Goal: Task Accomplishment & Management: Complete application form

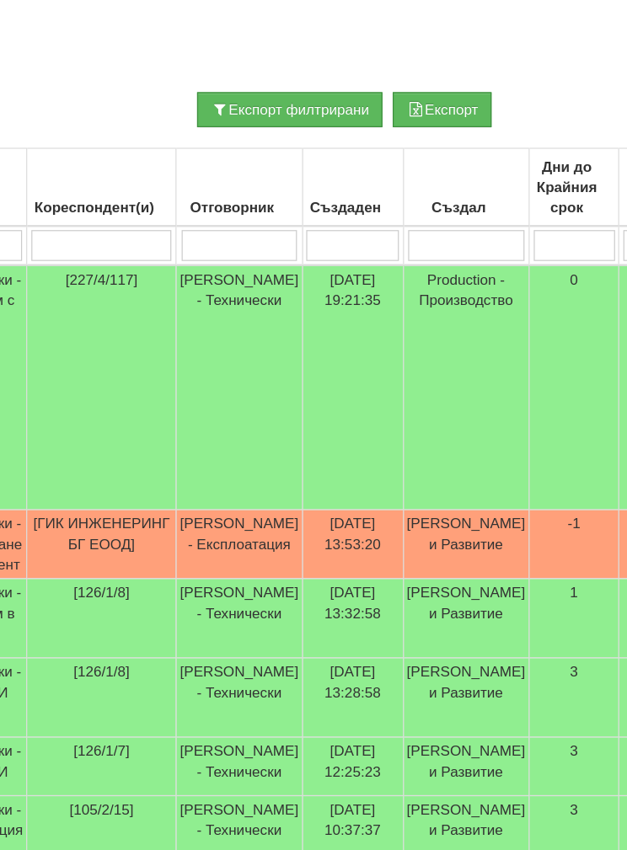
scroll to position [337, 217]
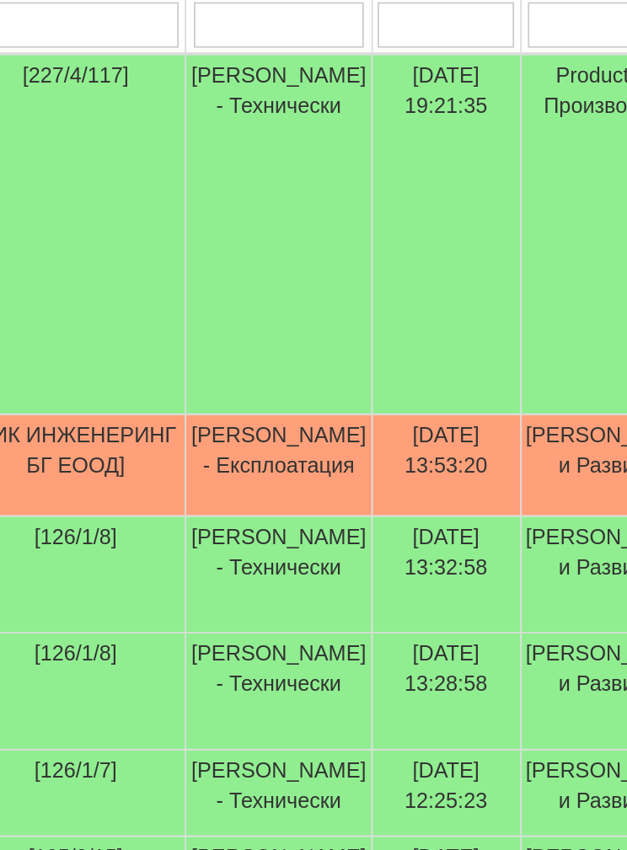
click at [110, 135] on input "search" at bounding box center [65, 139] width 115 height 25
type input "3"
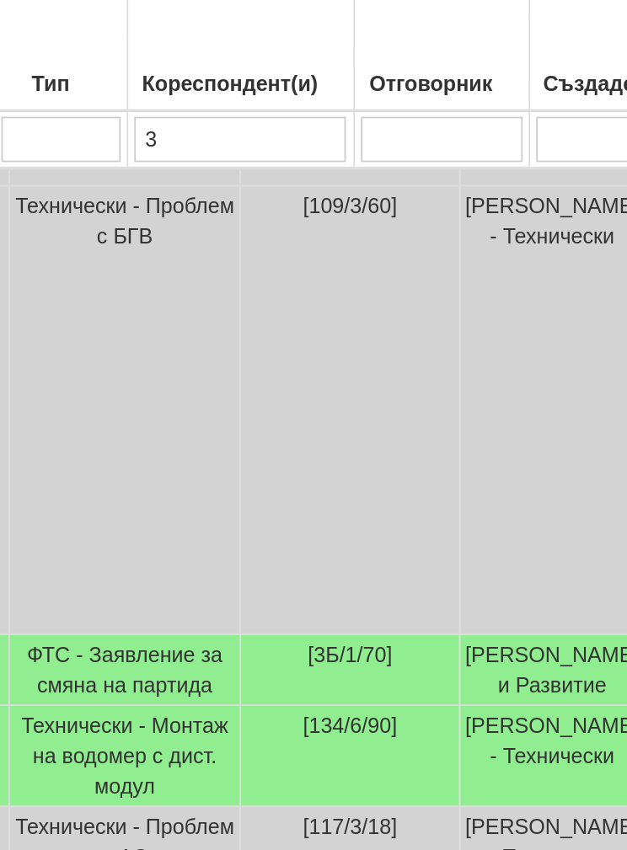
scroll to position [198, 109]
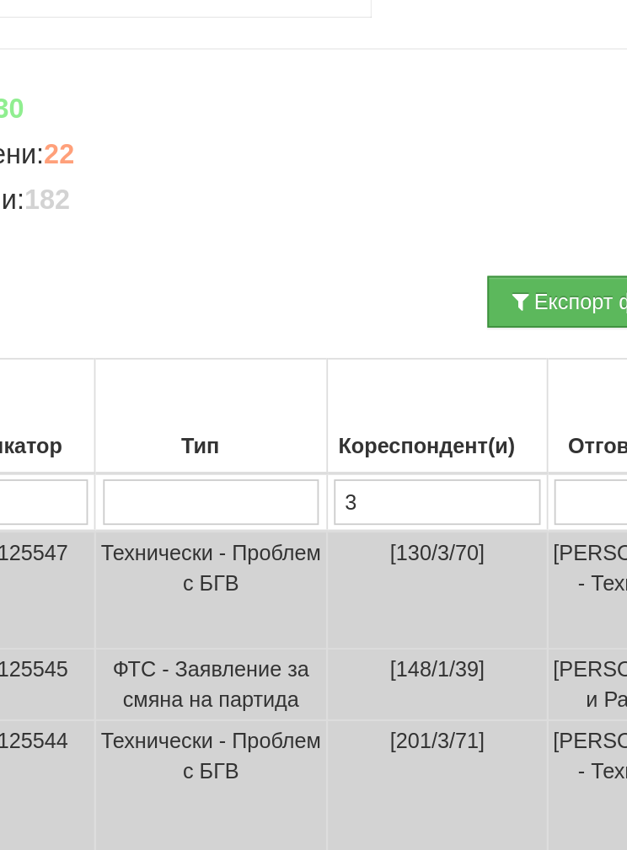
type input "3х"
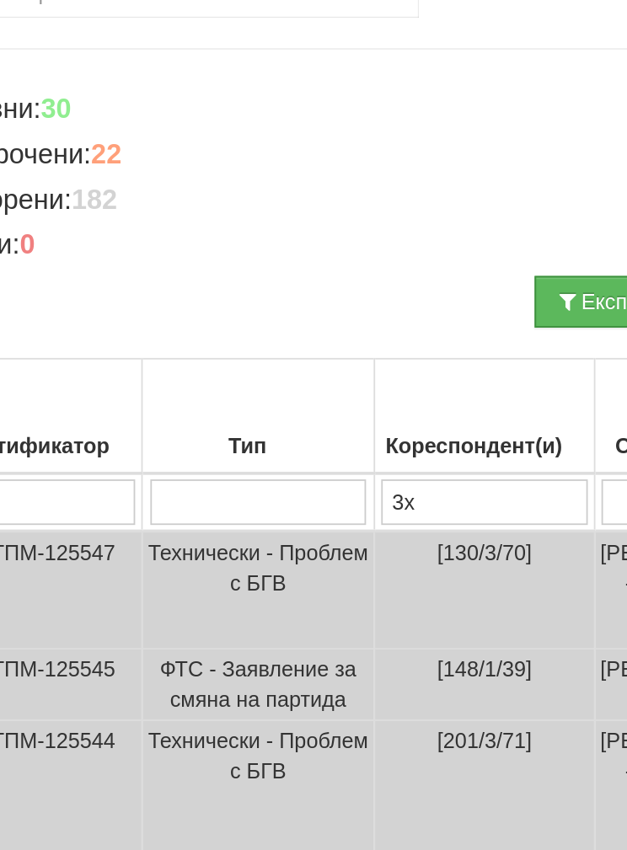
type input "3х"
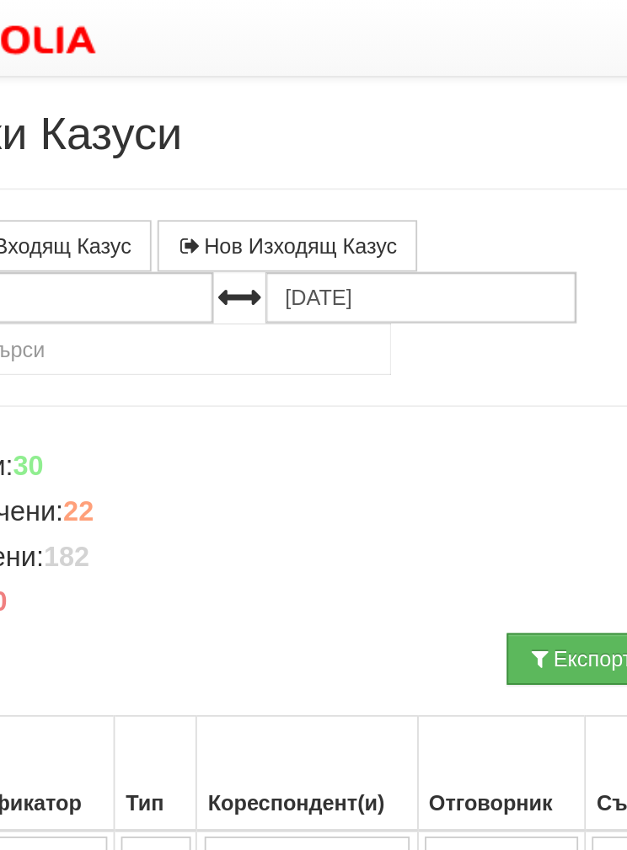
type input "3хт"
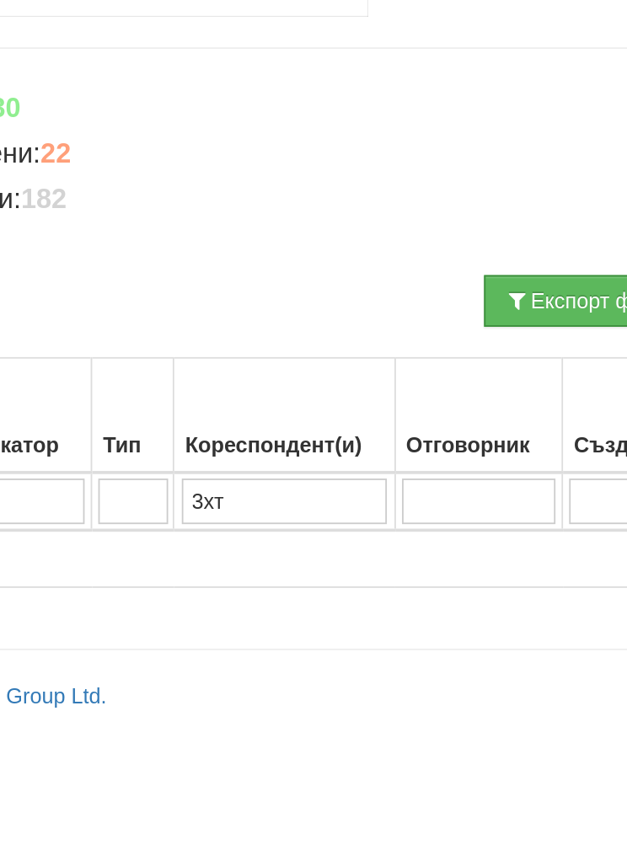
type input "3хт"
click at [161, 464] on input "3хт" at bounding box center [191, 476] width 115 height 25
type input "3"
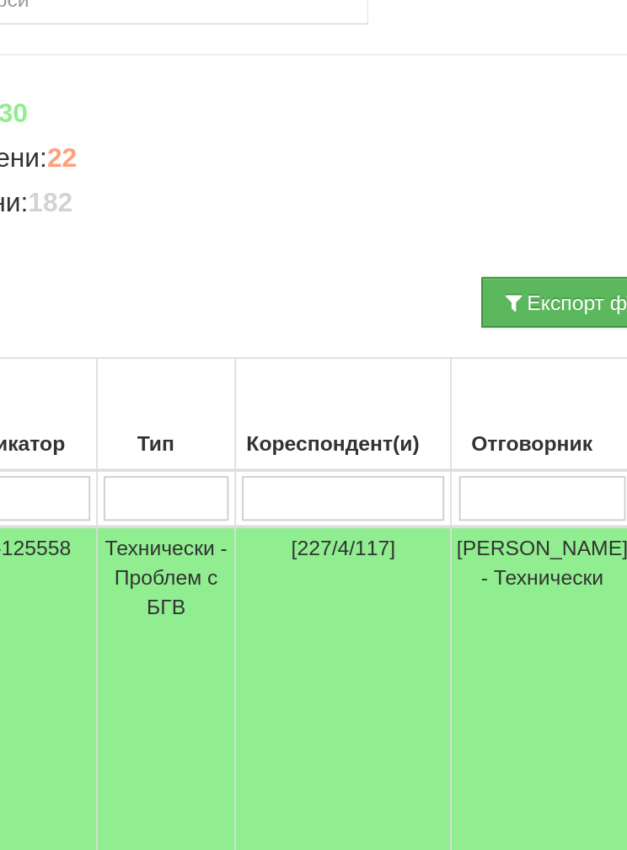
scroll to position [0, 0]
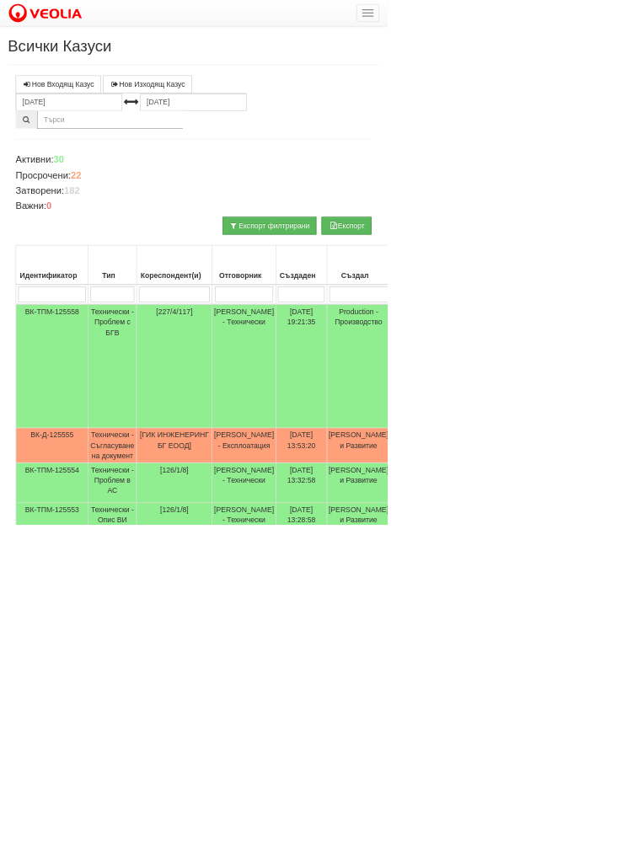
click at [406, 454] on div "Отговорник" at bounding box center [394, 446] width 97 height 24
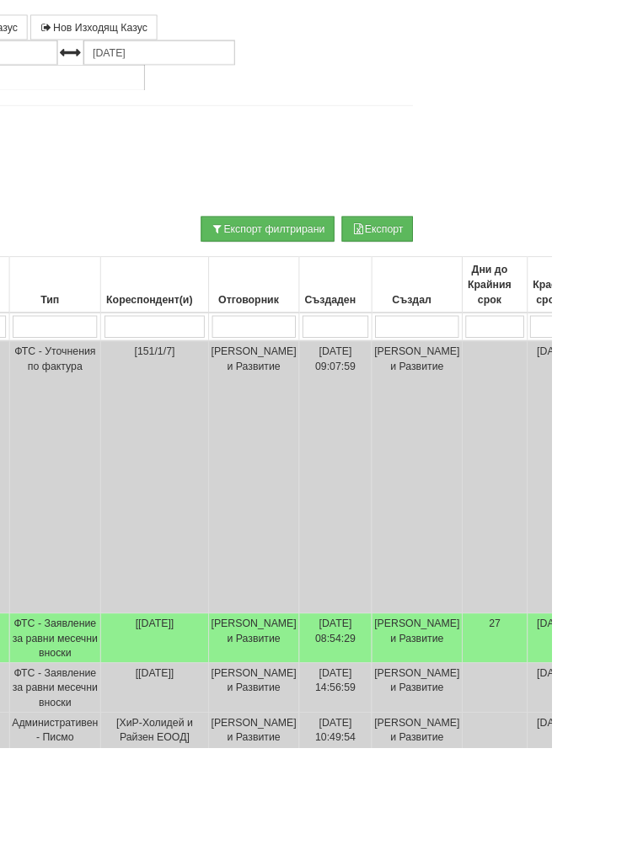
scroll to position [179, 170]
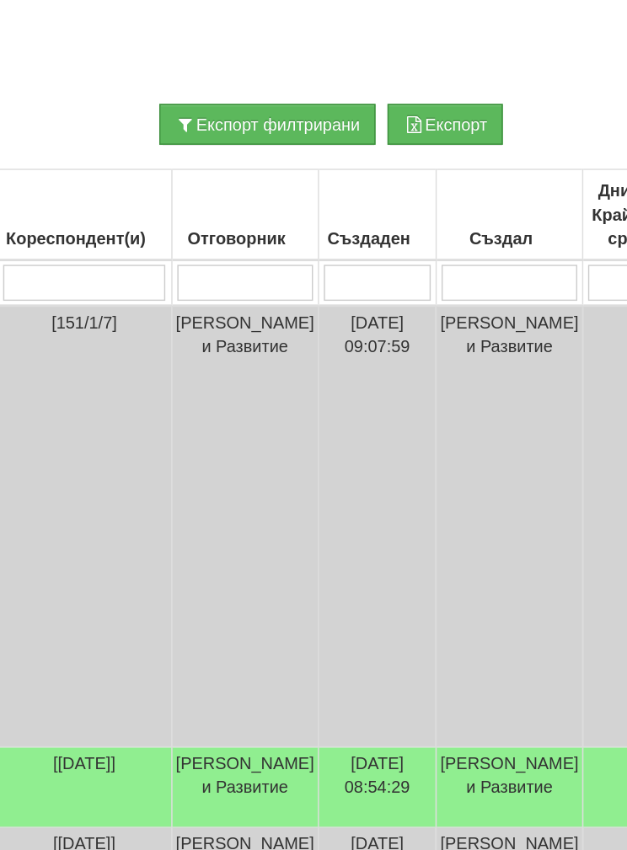
click at [203, 285] on input "search" at bounding box center [250, 297] width 95 height 25
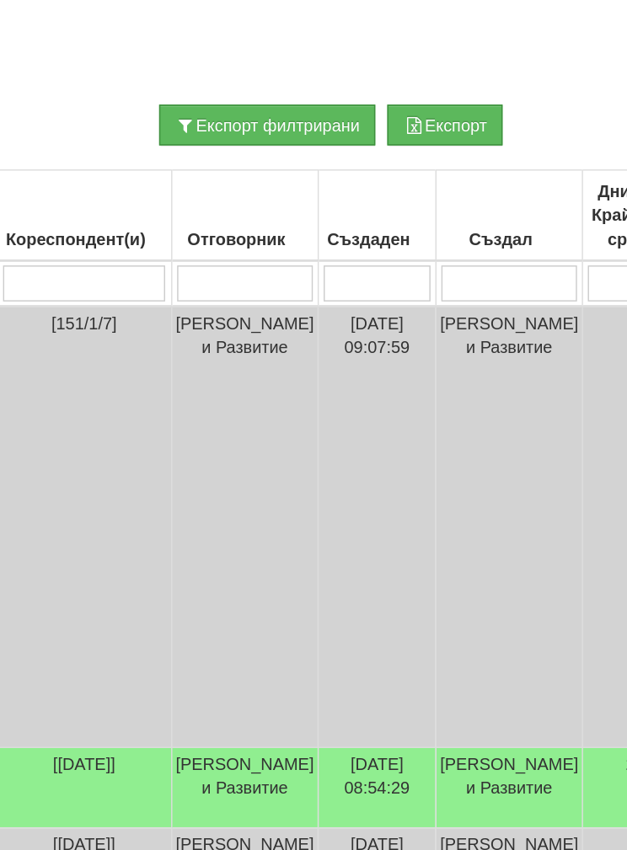
type input "Д"
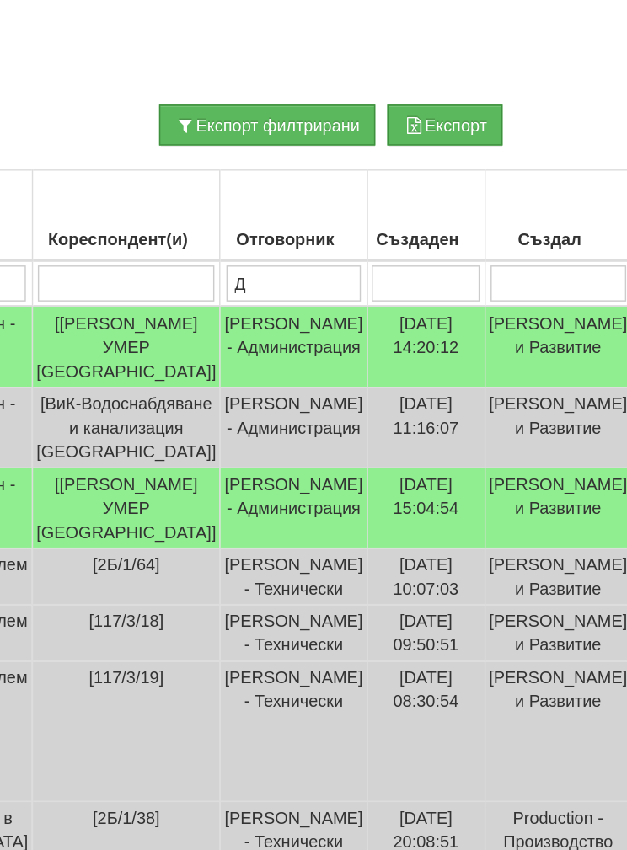
type input "Ди"
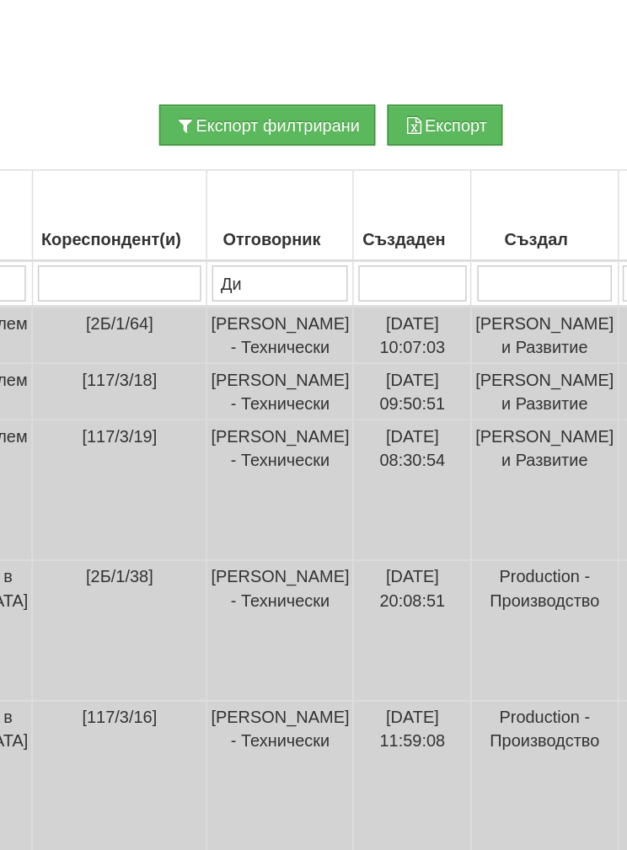
type input "Дия"
type input "Диян"
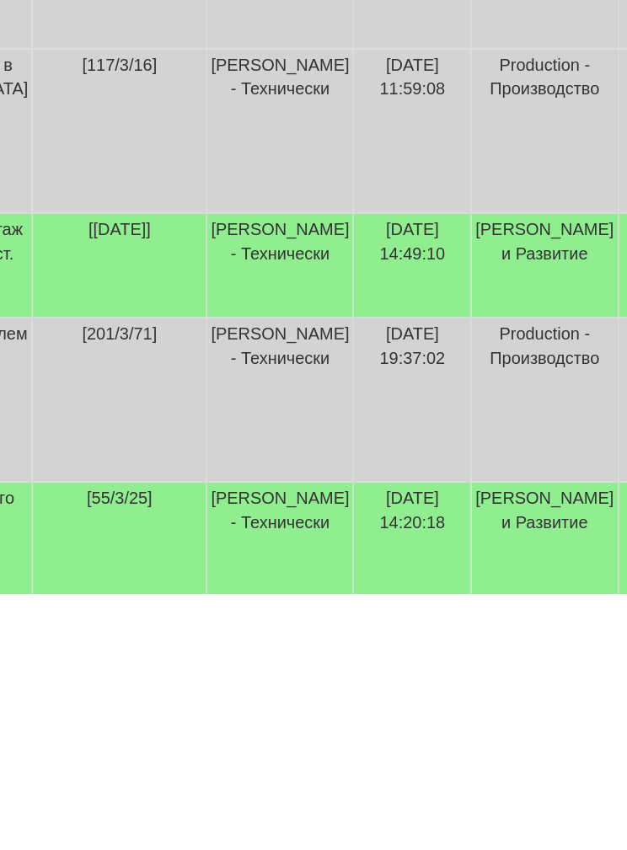
scroll to position [289, 163]
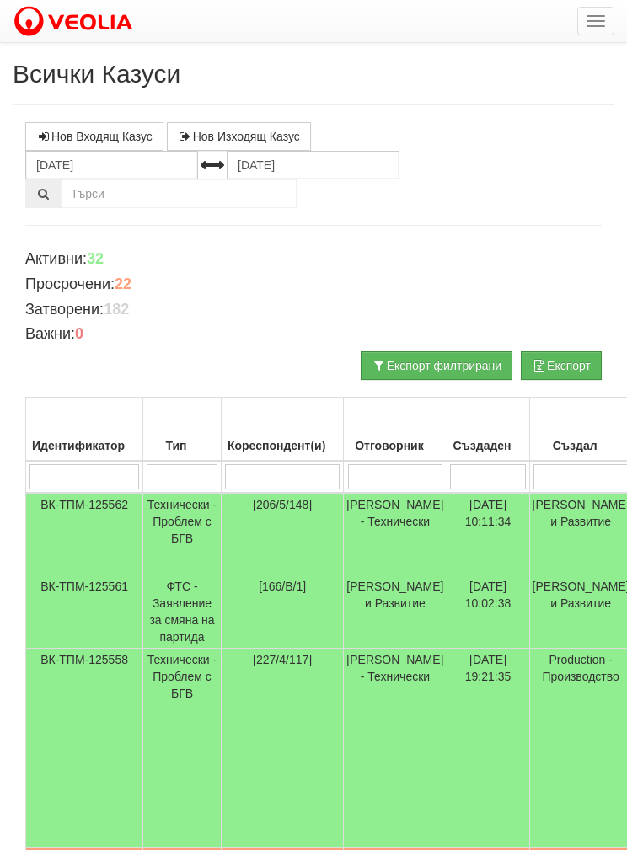
click at [605, 9] on button "button" at bounding box center [595, 21] width 37 height 29
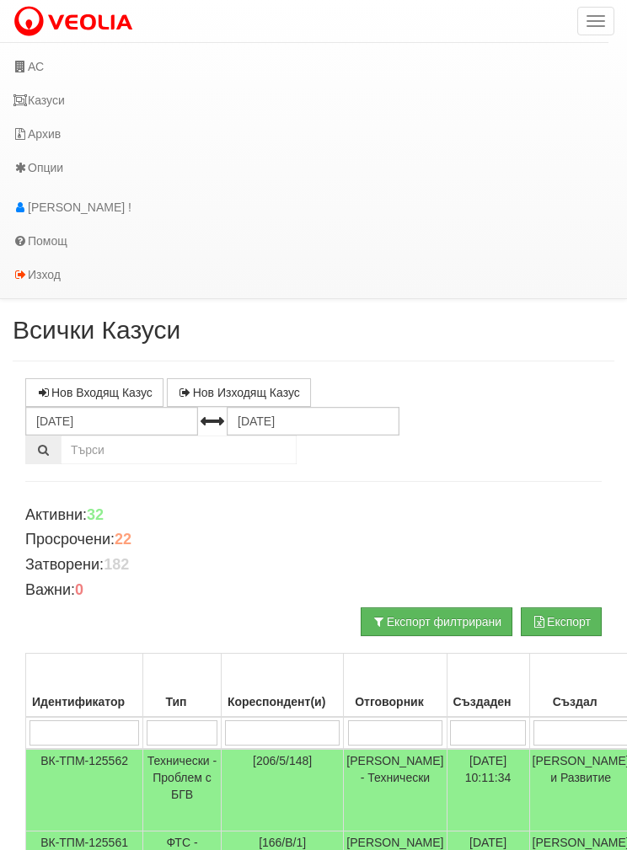
click at [45, 57] on link "АС" at bounding box center [304, 67] width 608 height 34
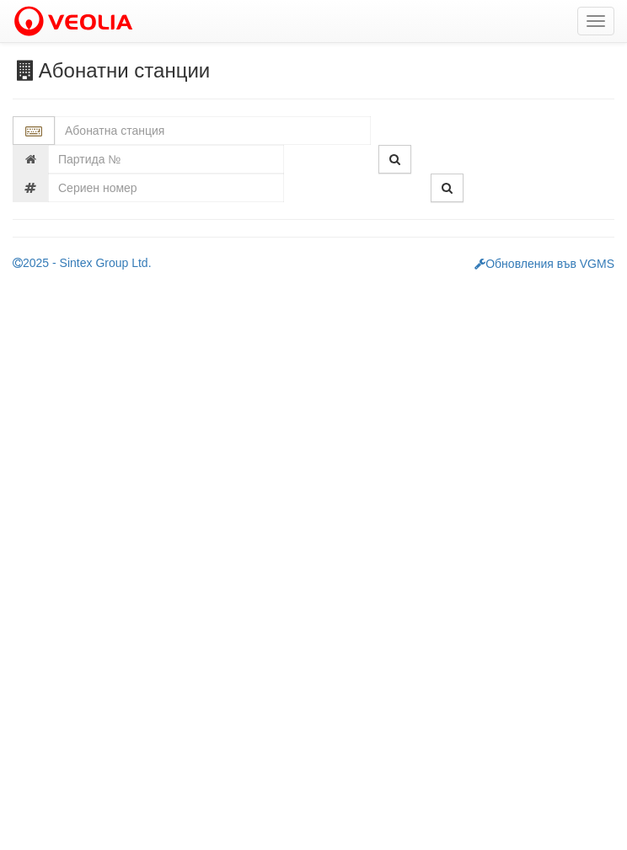
click at [105, 131] on input "text" at bounding box center [213, 130] width 316 height 29
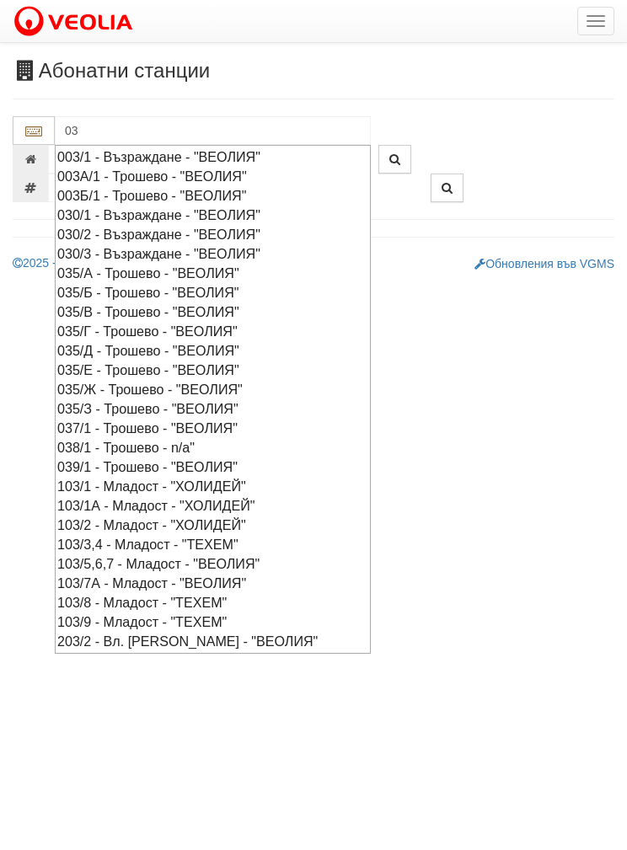
click at [158, 151] on div "003/1 - Възраждане - "ВЕОЛИЯ"" at bounding box center [212, 156] width 311 height 19
type input "003/1 - Възраждане - "ВЕОЛИЯ""
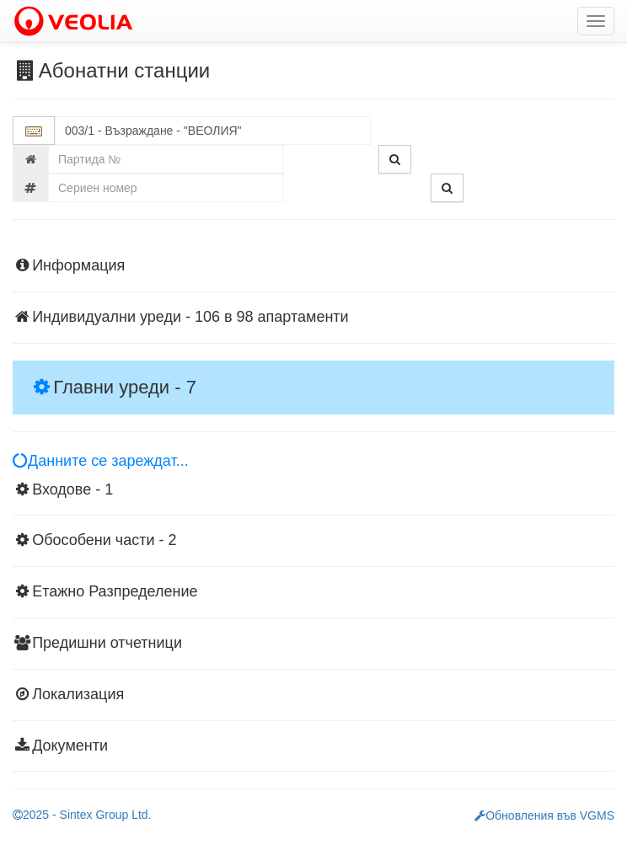
click at [94, 365] on h4 "Главни уреди - 7" at bounding box center [314, 388] width 602 height 54
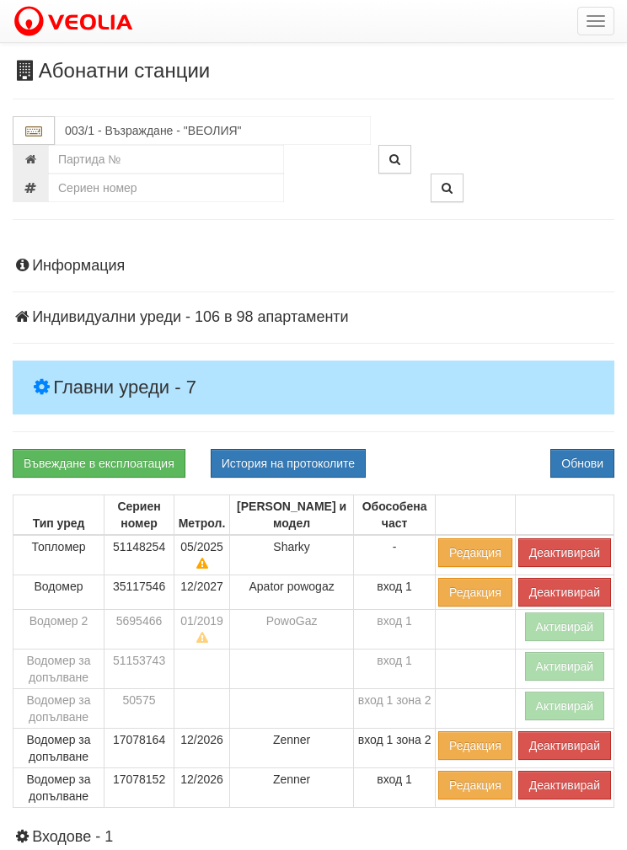
click at [108, 377] on div "Информация Параметри Брой Апартаменти: 98 Ползватели 07/2025 56 % 0 % 167" at bounding box center [314, 678] width 602 height 883
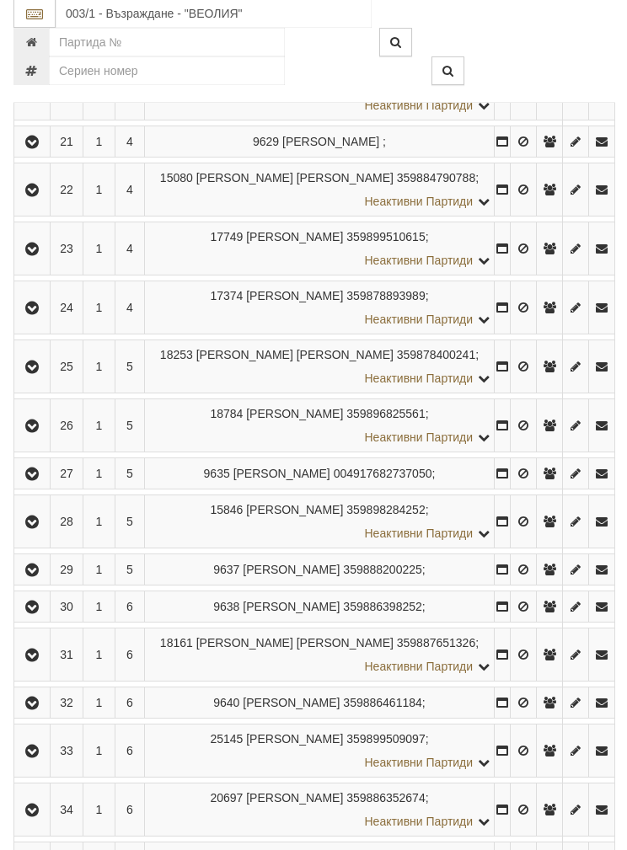
scroll to position [1272, 0]
click at [29, 420] on icon "button" at bounding box center [31, 426] width 20 height 12
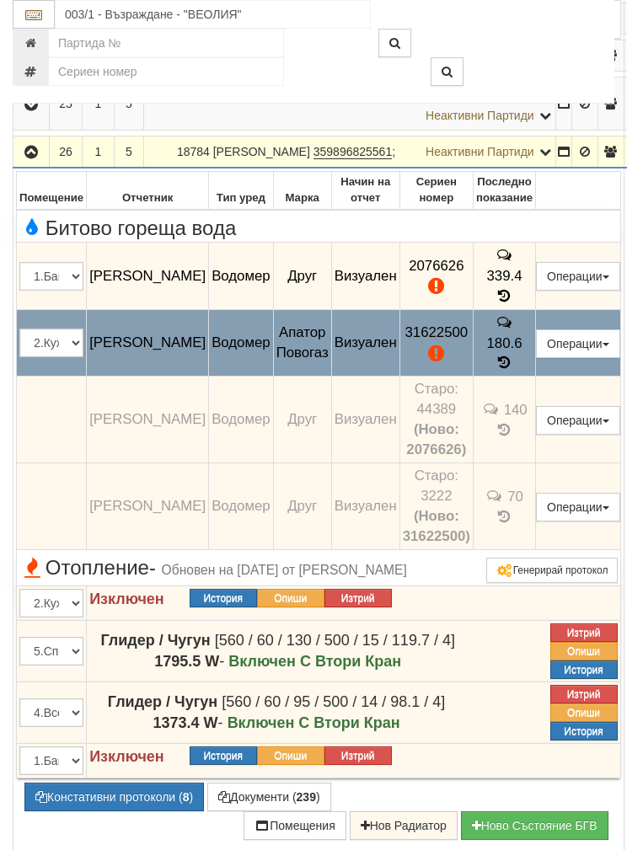
click at [0, 0] on button "Подмяна" at bounding box center [0, 0] width 0 height 0
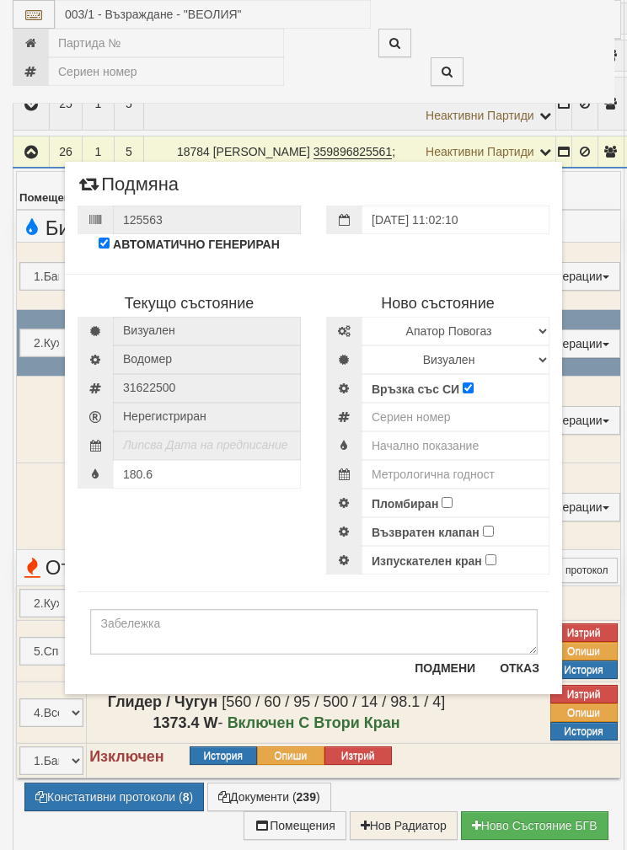
click at [139, 538] on div "Текущо състояние [GEOGRAPHIC_DATA] Водомер 31622500" at bounding box center [313, 416] width 497 height 318
click at [172, 476] on div "180.6" at bounding box center [189, 474] width 223 height 29
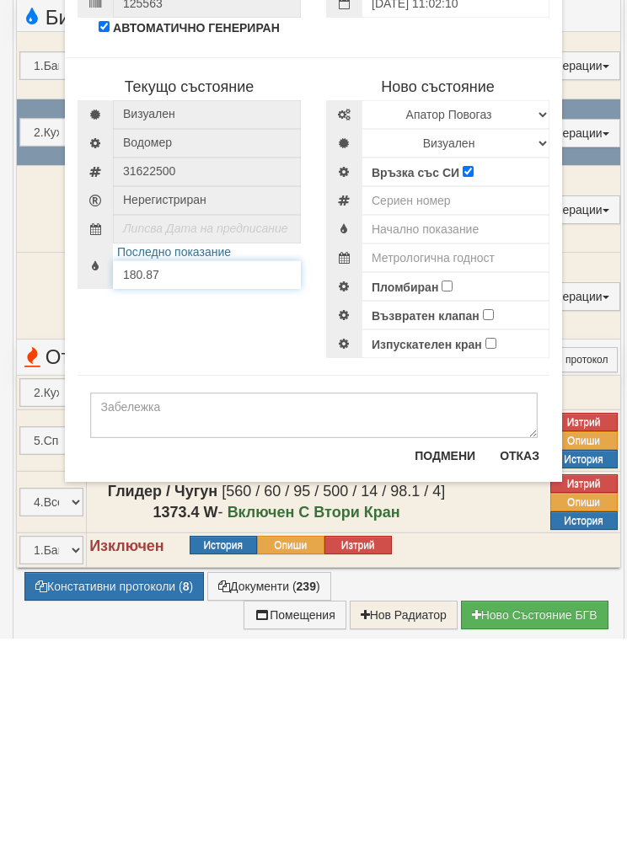
type input "180.87"
click at [519, 312] on select "Избери Марка и модел Апатор Повогаз Друг Кундис Радио Сименс Визуален Сименс Ра…" at bounding box center [455, 326] width 188 height 29
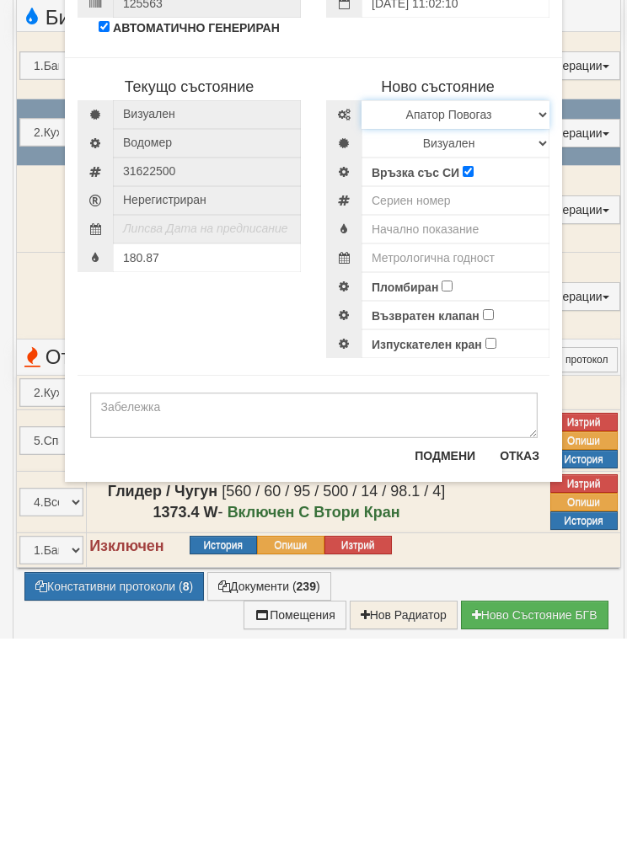
scroll to position [1483, 0]
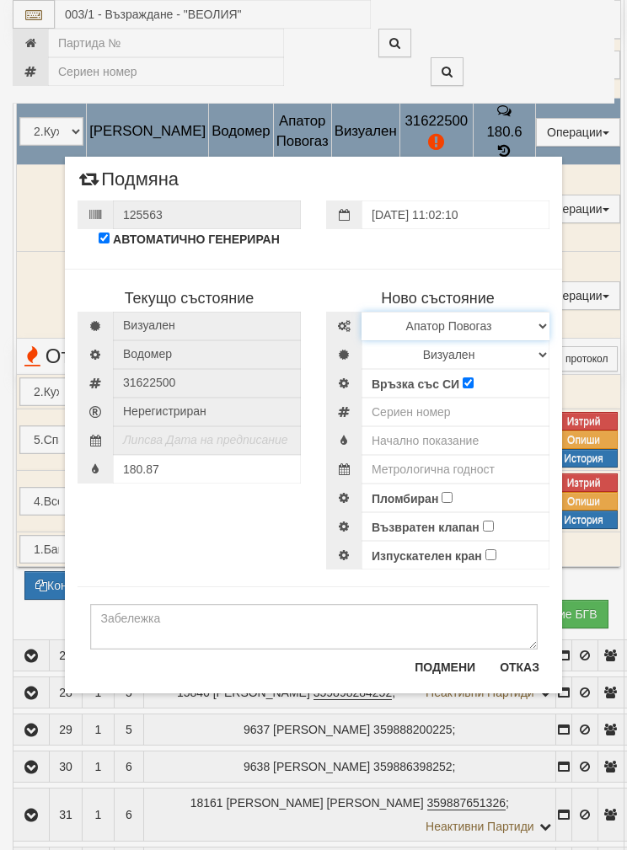
select select "ed08aeea-bb71-eb11-810c-b7de96689bdf"
click at [451, 340] on select "Визуален Дистанционен Изолирана линия БГВ Няма Oтклонение БГВ Няма Щранг БГВ" at bounding box center [455, 354] width 188 height 29
select select "2"
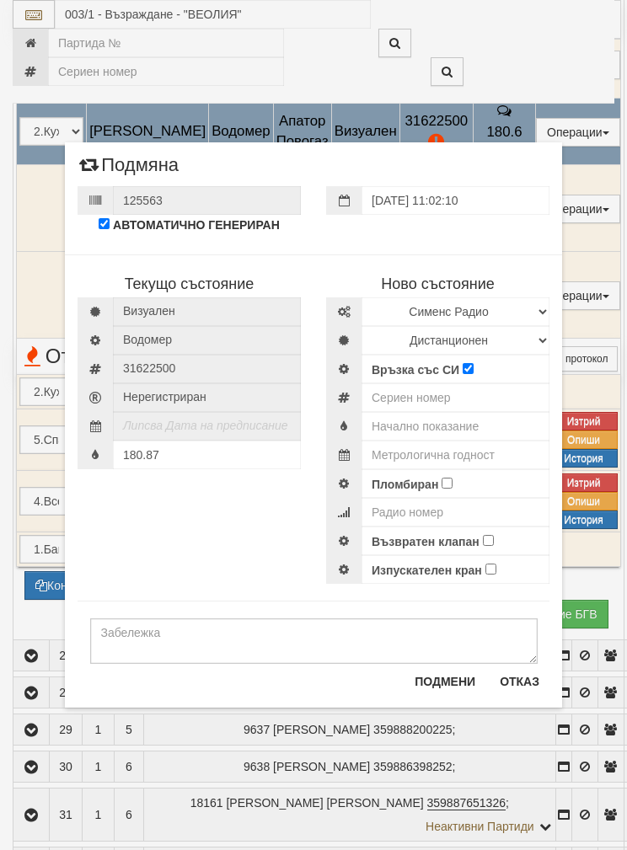
click at [453, 479] on input "Пломбиран" at bounding box center [447, 483] width 11 height 11
checkbox input "true"
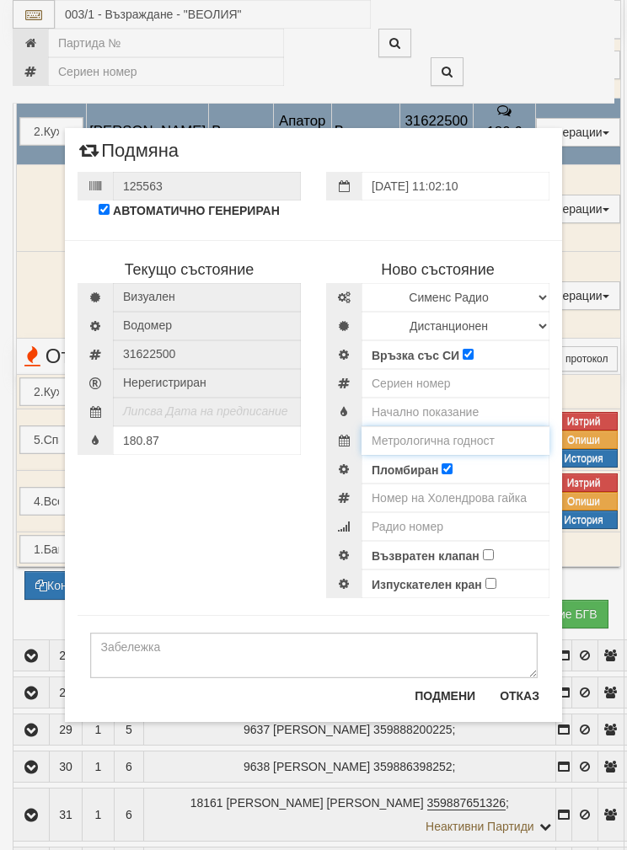
click at [463, 434] on input "text" at bounding box center [455, 440] width 188 height 29
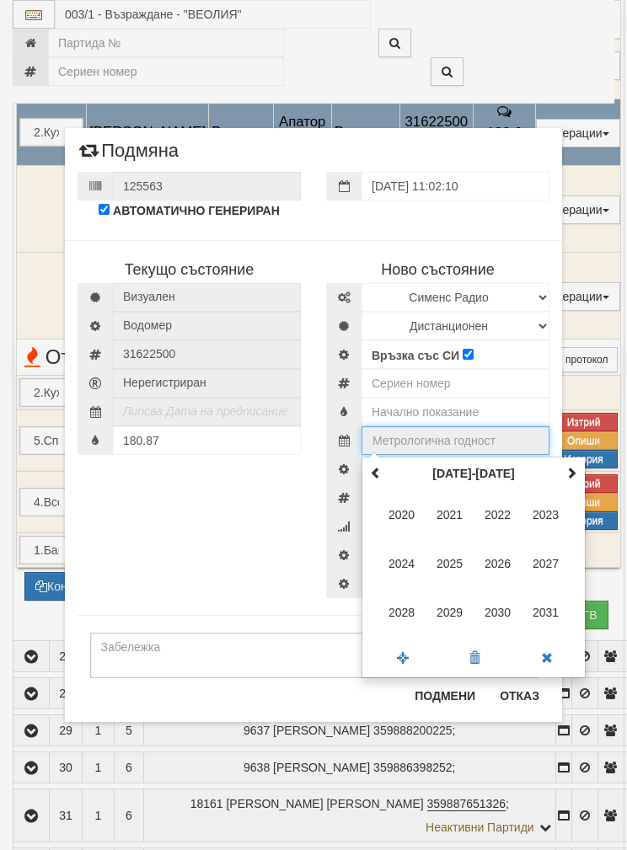
click at [573, 463] on th at bounding box center [571, 473] width 20 height 25
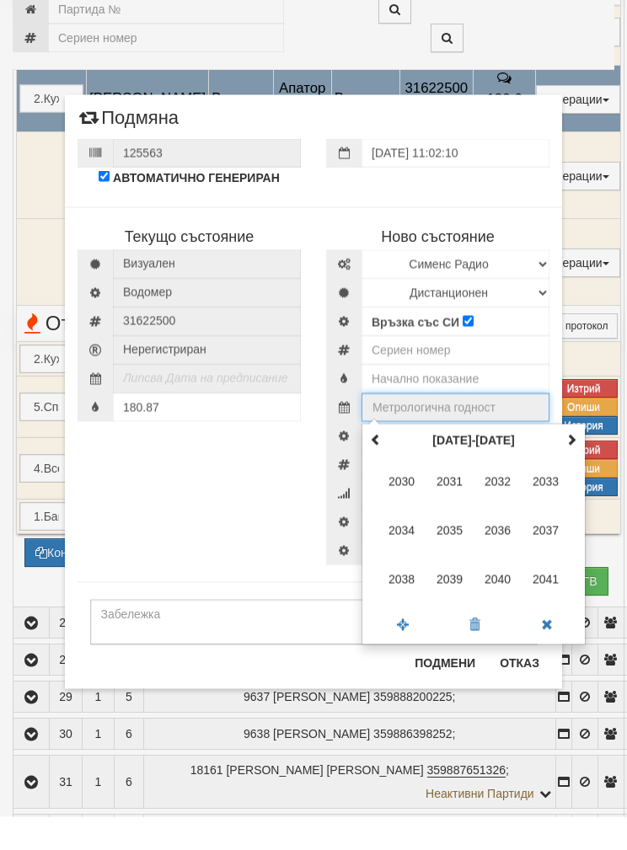
click at [449, 541] on span "2035" at bounding box center [450, 564] width 46 height 46
type input "2035"
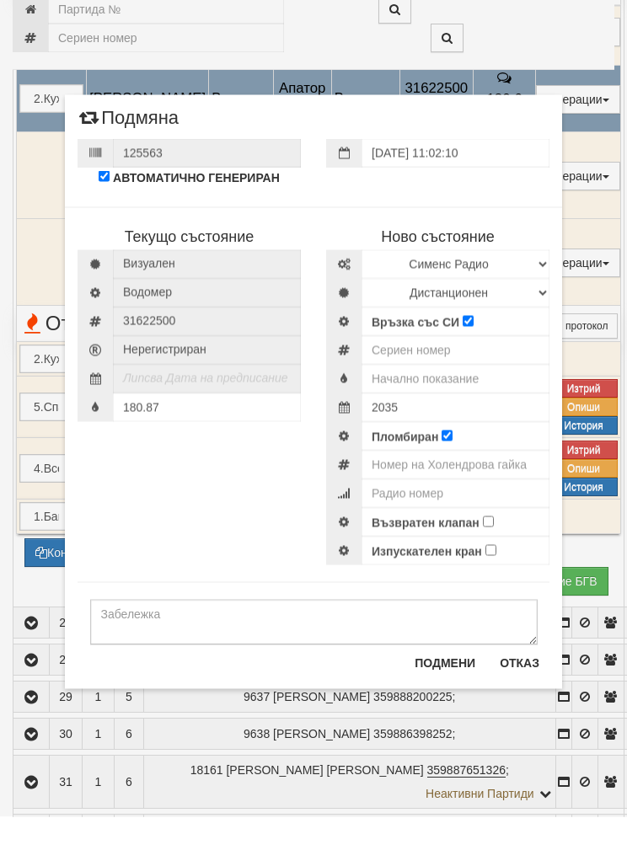
scroll to position [1516, 0]
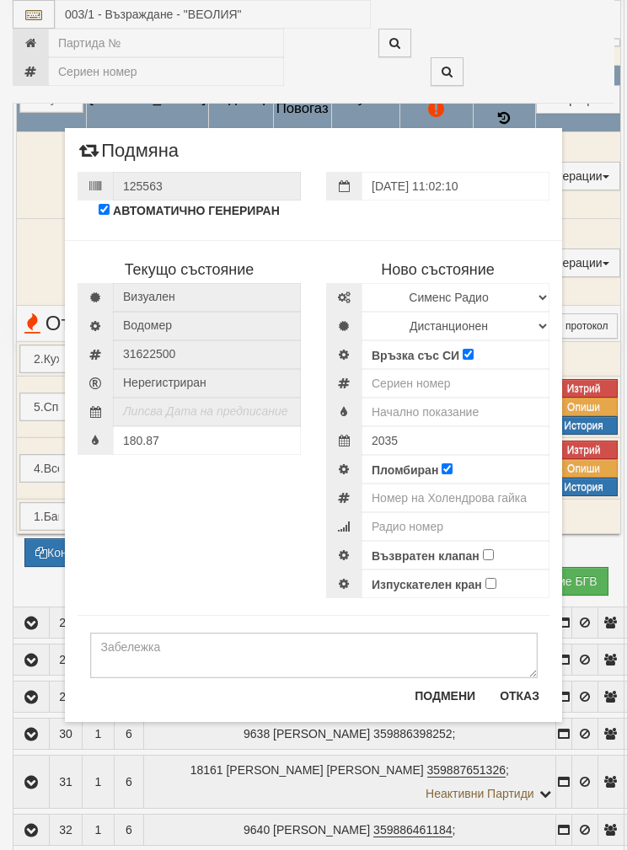
click at [492, 553] on input "Възвратен клапан" at bounding box center [488, 554] width 11 height 11
checkbox input "true"
click at [453, 403] on input "text" at bounding box center [455, 412] width 188 height 29
type input "0"
click at [443, 382] on input "number" at bounding box center [455, 383] width 188 height 29
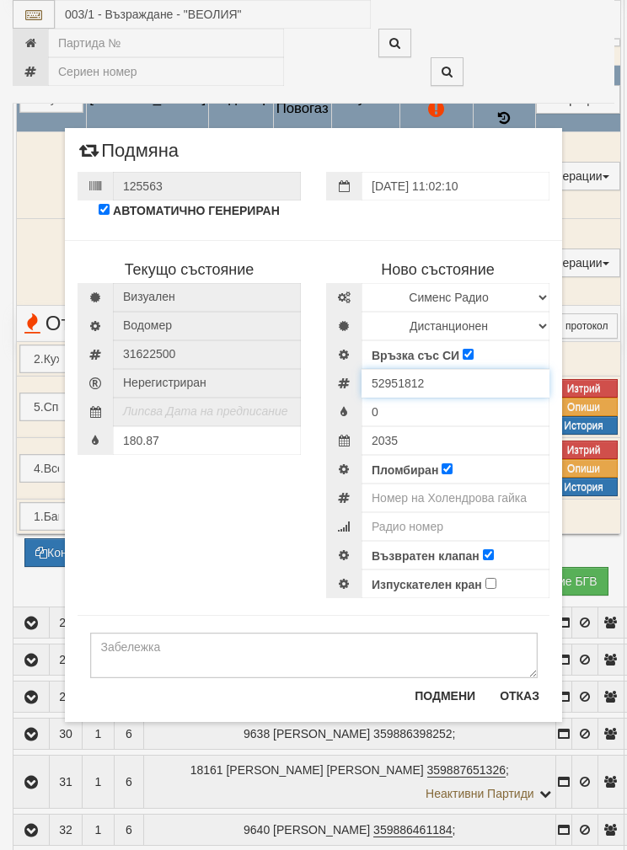
type input "52951812"
click at [458, 493] on input "number" at bounding box center [455, 498] width 188 height 29
click at [421, 528] on input "number" at bounding box center [455, 526] width 188 height 29
click at [431, 492] on input "number" at bounding box center [455, 498] width 188 height 29
click at [410, 521] on input "number" at bounding box center [455, 526] width 188 height 29
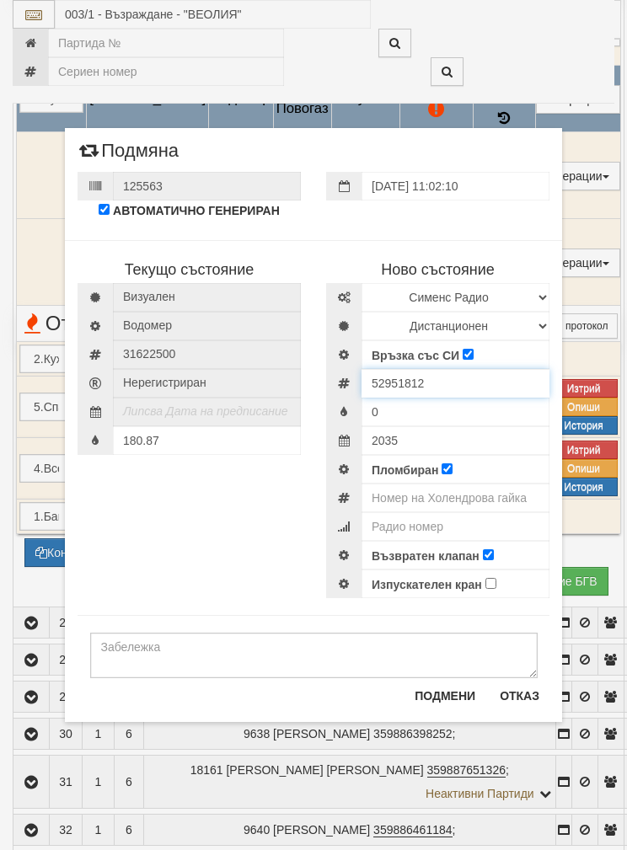
click at [404, 374] on input "52951812" at bounding box center [455, 383] width 188 height 29
click at [404, 373] on input "52951812" at bounding box center [455, 383] width 188 height 29
click at [404, 384] on input "52951812" at bounding box center [455, 383] width 188 height 29
click at [420, 523] on input "number" at bounding box center [455, 526] width 188 height 29
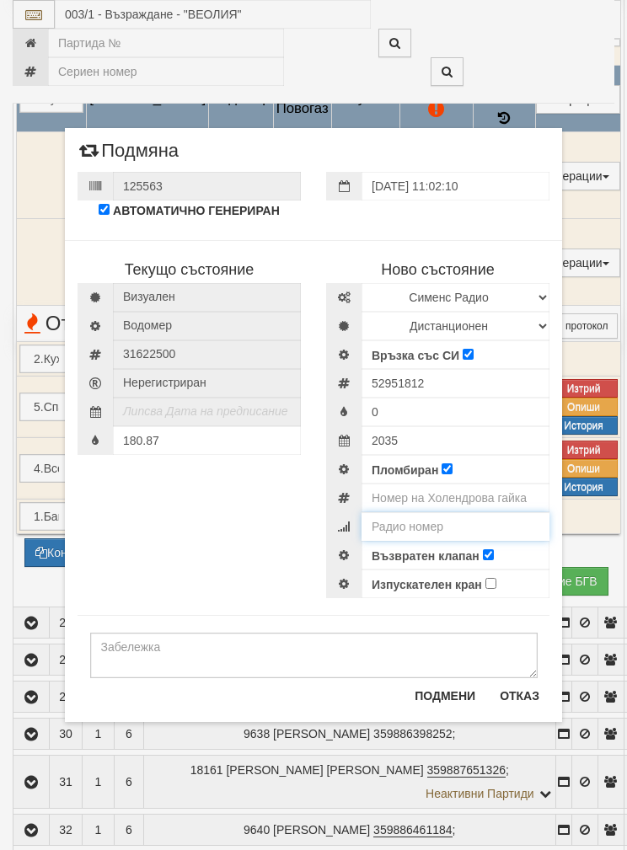
click at [416, 523] on input "number" at bounding box center [455, 526] width 188 height 29
click at [415, 522] on input "number" at bounding box center [455, 526] width 188 height 29
paste input "52951812"
type input "52951812"
click at [478, 489] on input "number" at bounding box center [455, 498] width 188 height 29
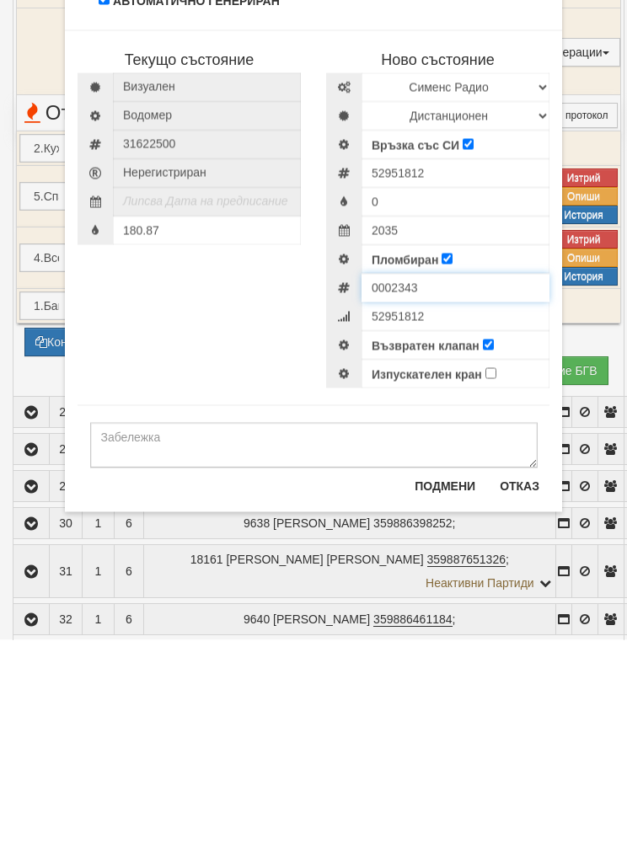
type input "0002343"
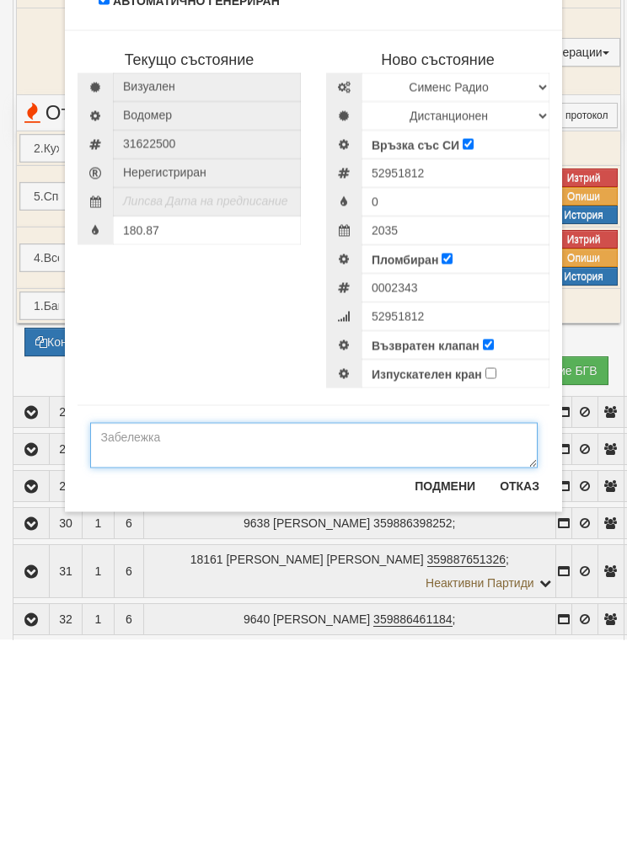
click at [128, 633] on textarea at bounding box center [313, 656] width 447 height 46
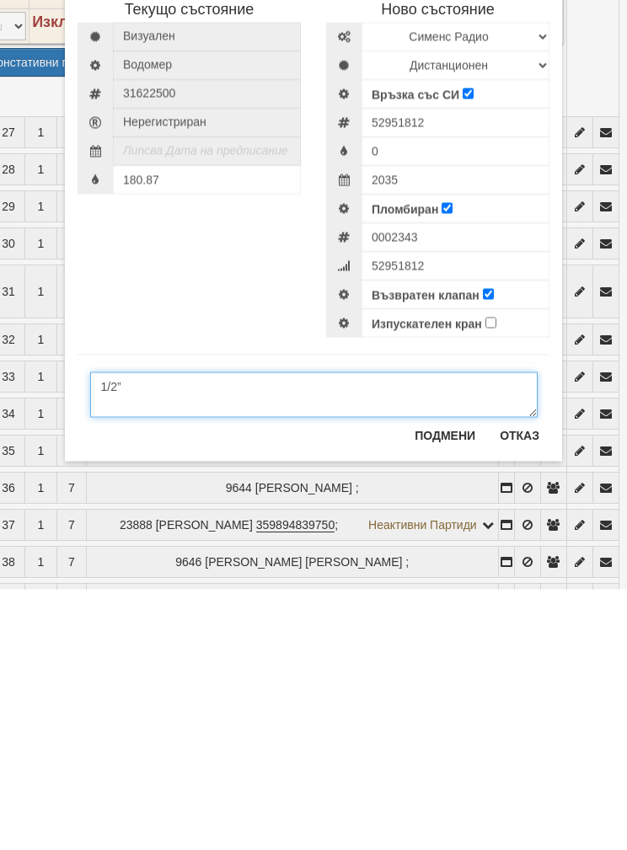
scroll to position [1745, 58]
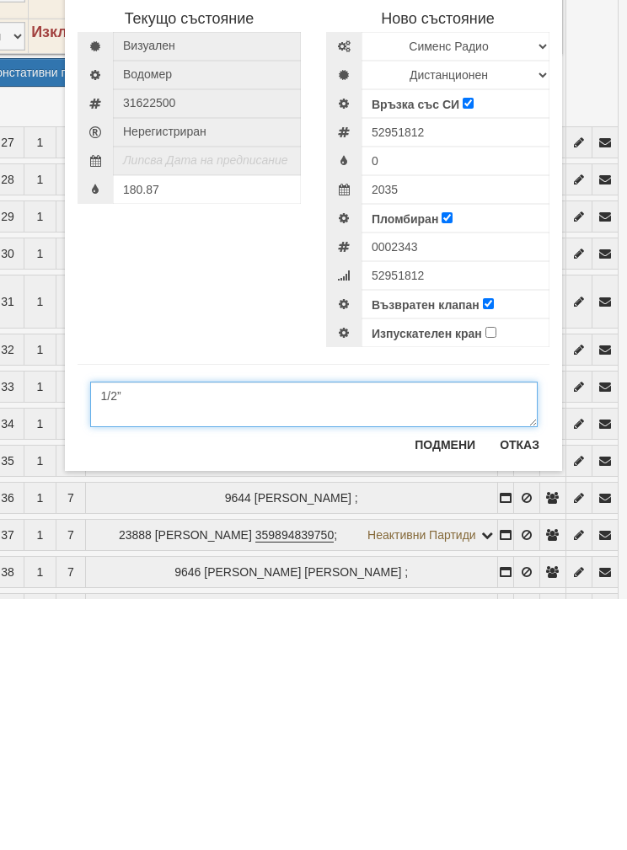
type textarea "1/2”"
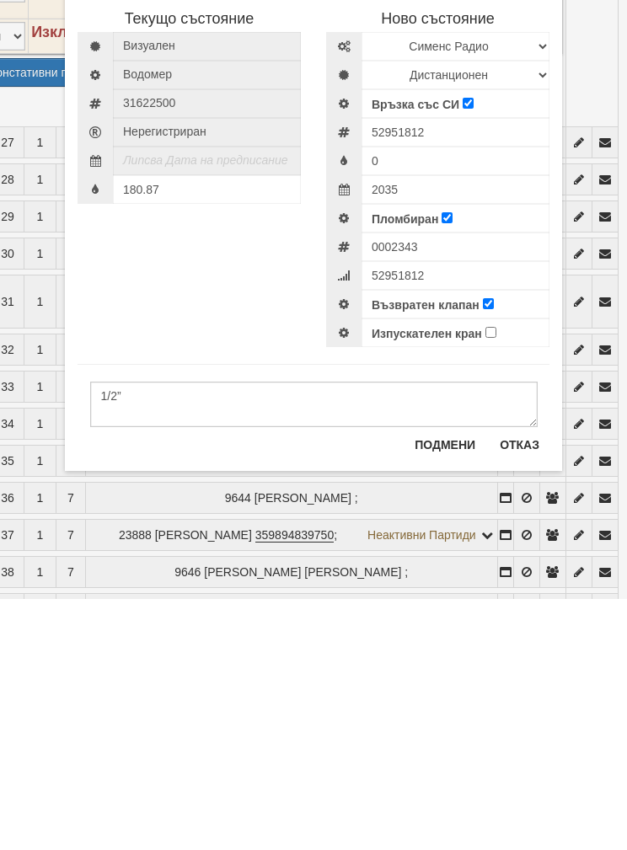
click at [442, 683] on button "Подмени" at bounding box center [444, 696] width 81 height 27
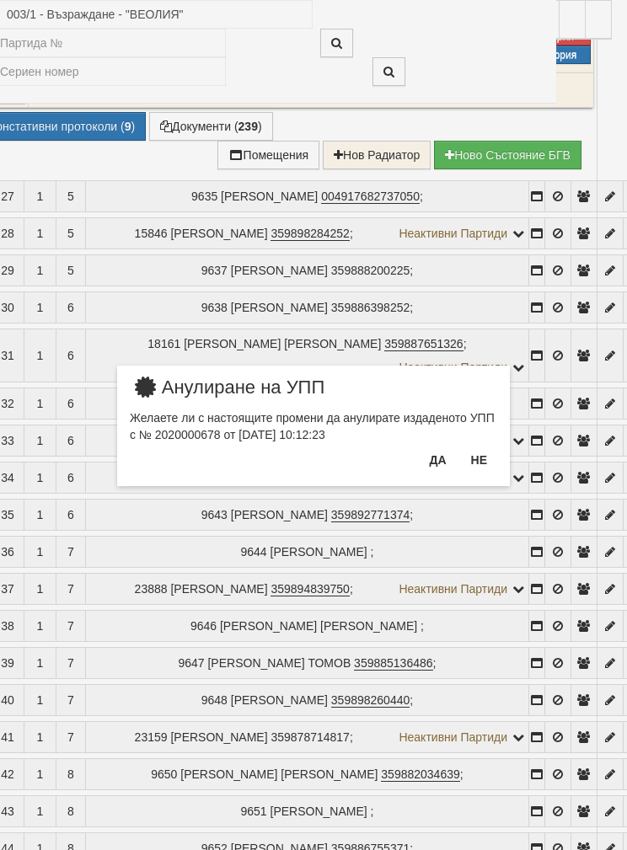
click at [434, 463] on button "Да" at bounding box center [437, 460] width 37 height 27
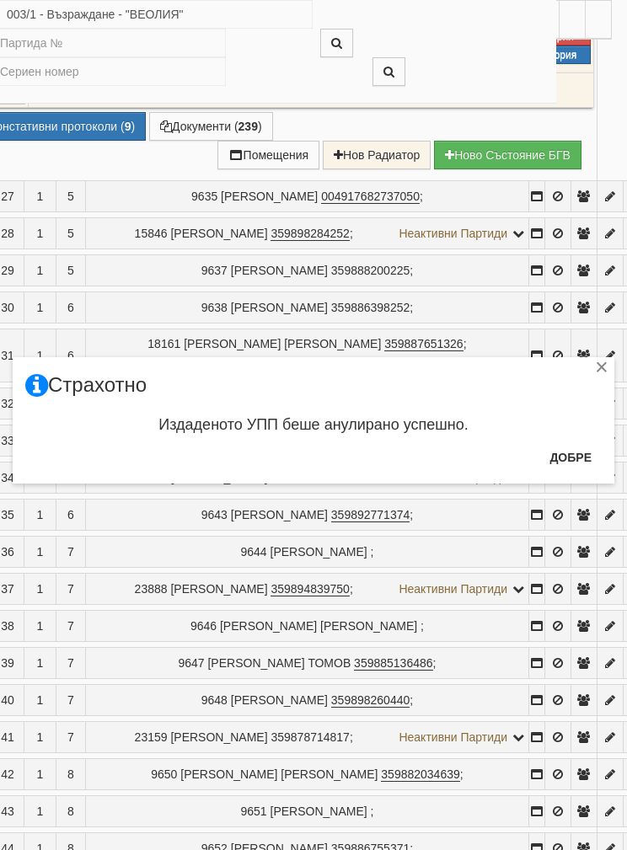
click at [569, 460] on button "Добре" at bounding box center [570, 457] width 62 height 27
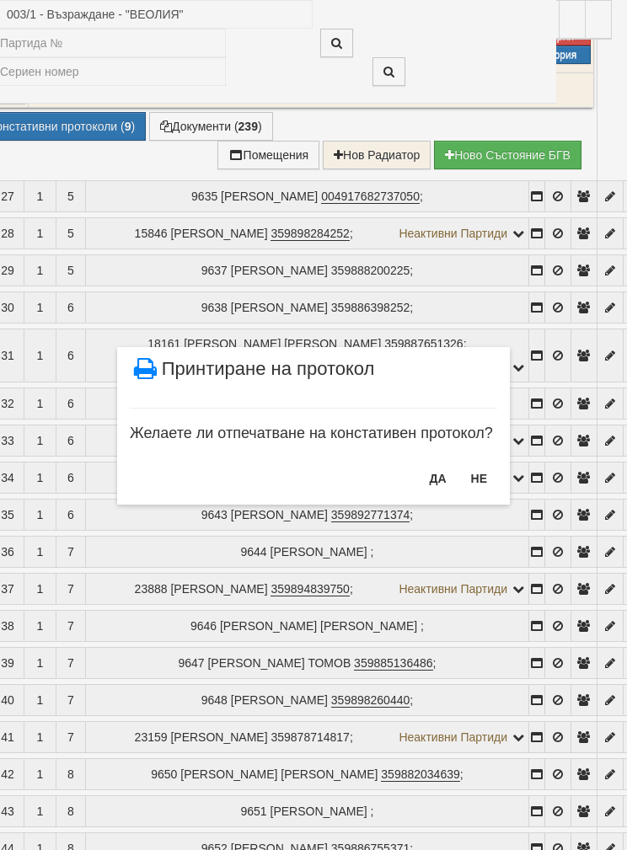
click at [474, 478] on button "НЕ" at bounding box center [479, 478] width 36 height 27
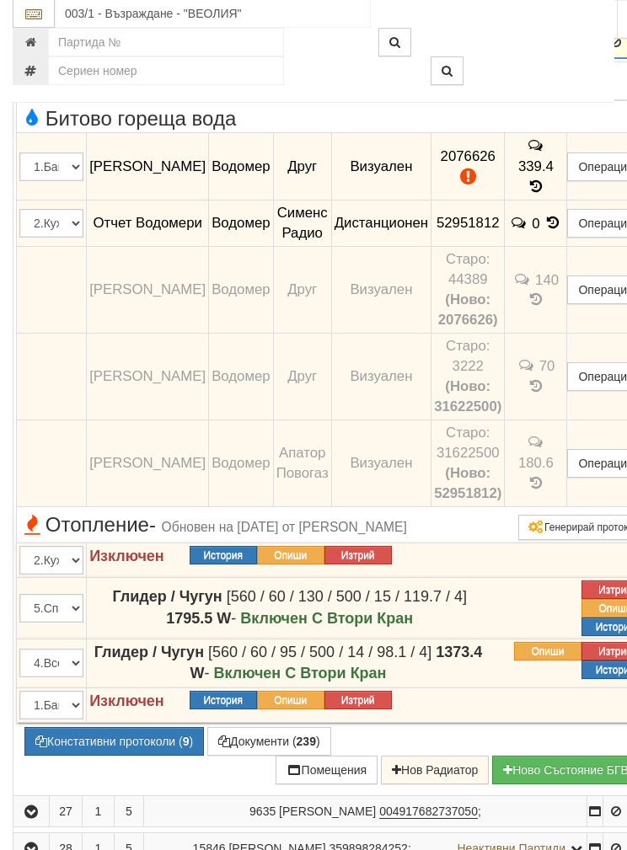
scroll to position [1449, 0]
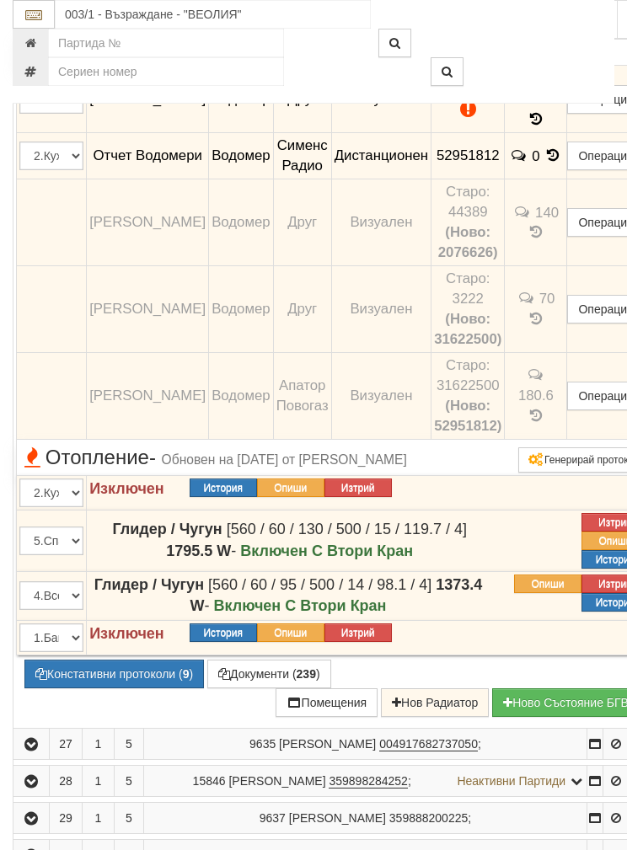
click at [0, 0] on button "Подмяна" at bounding box center [0, 0] width 0 height 0
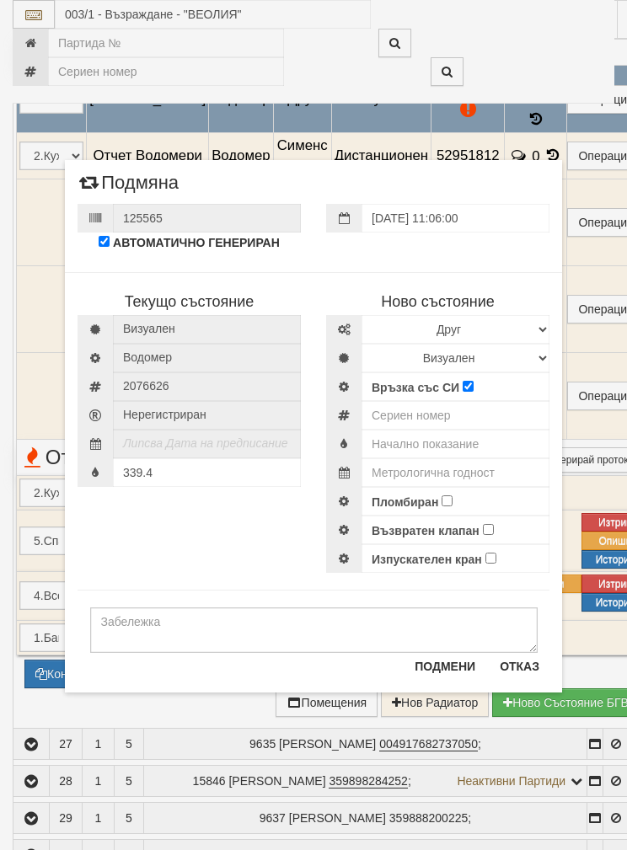
click at [187, 547] on div "Текущо състояние [GEOGRAPHIC_DATA] Водомер 2076626" at bounding box center [313, 414] width 497 height 318
click at [189, 461] on div "339.4" at bounding box center [189, 472] width 223 height 29
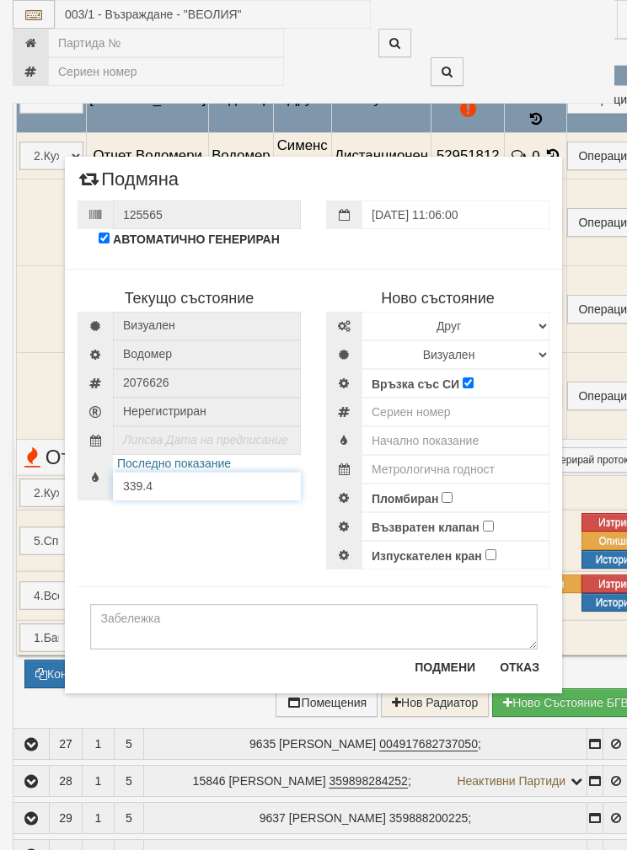
scroll to position [1448, 0]
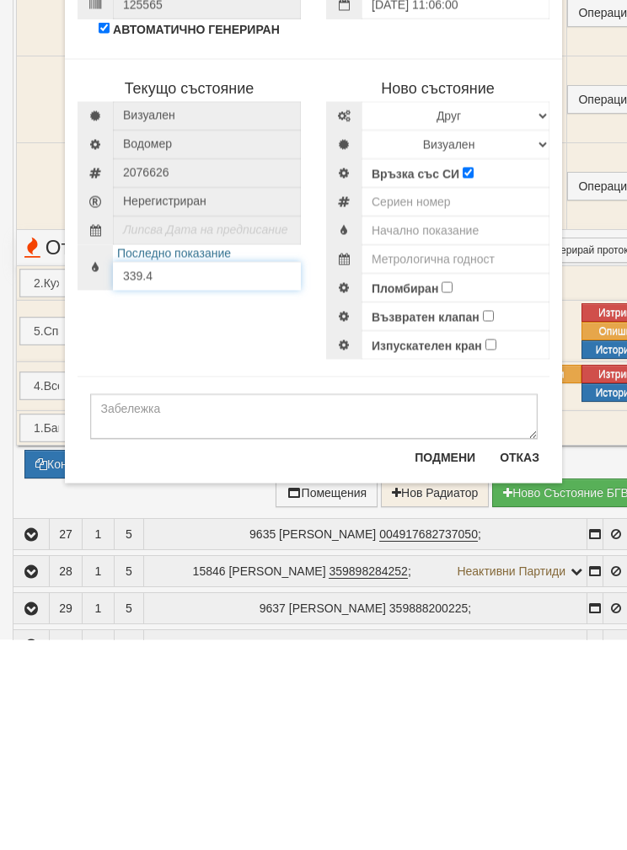
click at [188, 472] on input "339.4" at bounding box center [207, 486] width 188 height 29
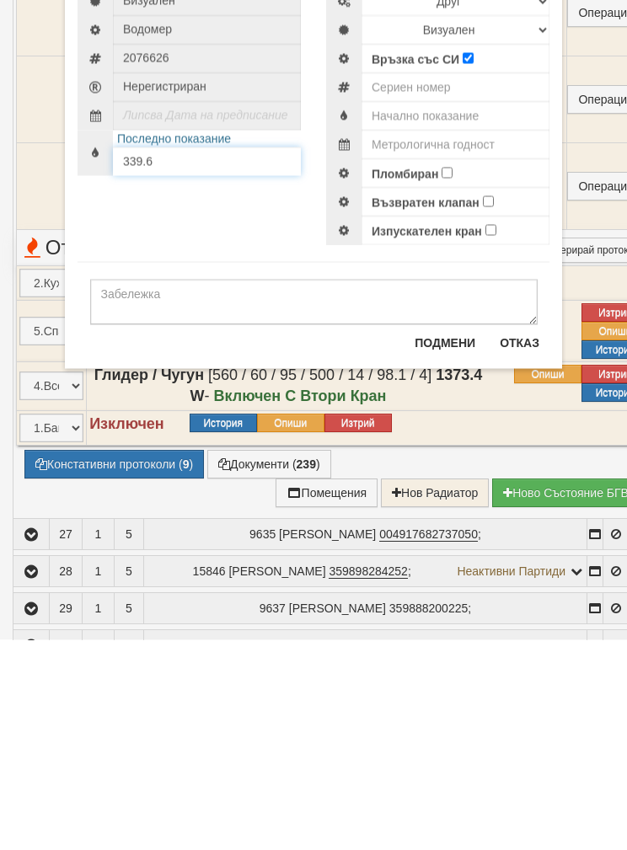
scroll to position [1658, 0]
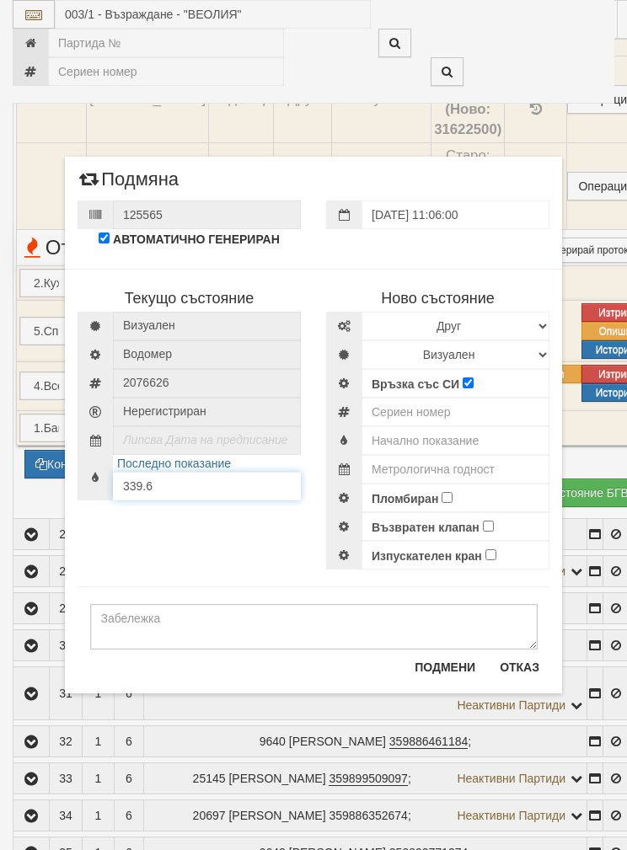
type input "339.6"
click at [429, 436] on input "text" at bounding box center [455, 440] width 188 height 29
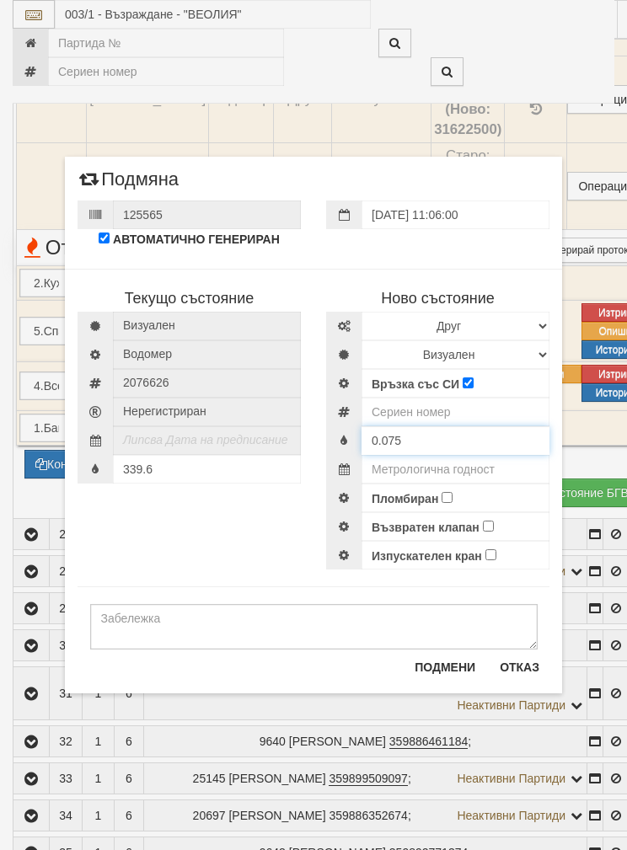
type input "0.075"
click at [438, 418] on input "number" at bounding box center [455, 412] width 188 height 29
type input "60107057"
click at [517, 317] on select "Избери Марка и модел Апатор Повогаз Друг Кундис Радио Сименс Визуален Сименс Ра…" at bounding box center [455, 326] width 188 height 29
select select "ed08aeea-bb71-eb11-810c-b7de96689bdf"
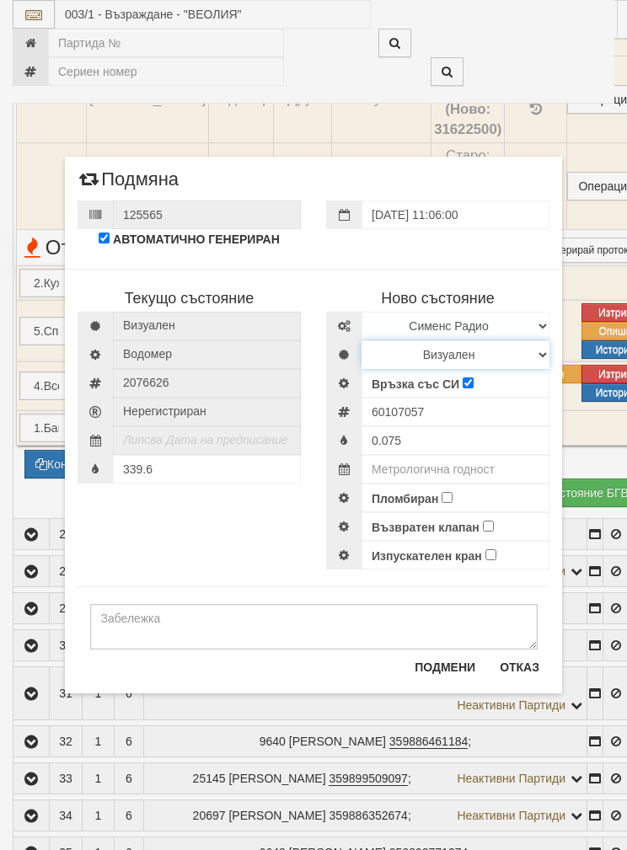
click at [439, 345] on select "Визуален Дистанционен Изолирана линия БГВ Няма Oтклонение БГВ Няма Щранг БГВ" at bounding box center [455, 354] width 188 height 29
select select "2"
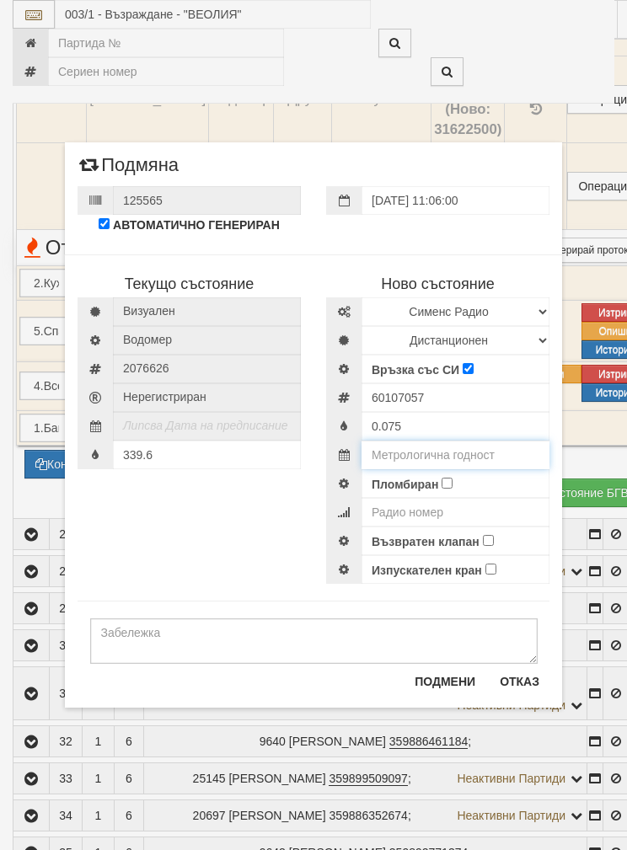
click at [434, 447] on input "text" at bounding box center [455, 455] width 188 height 29
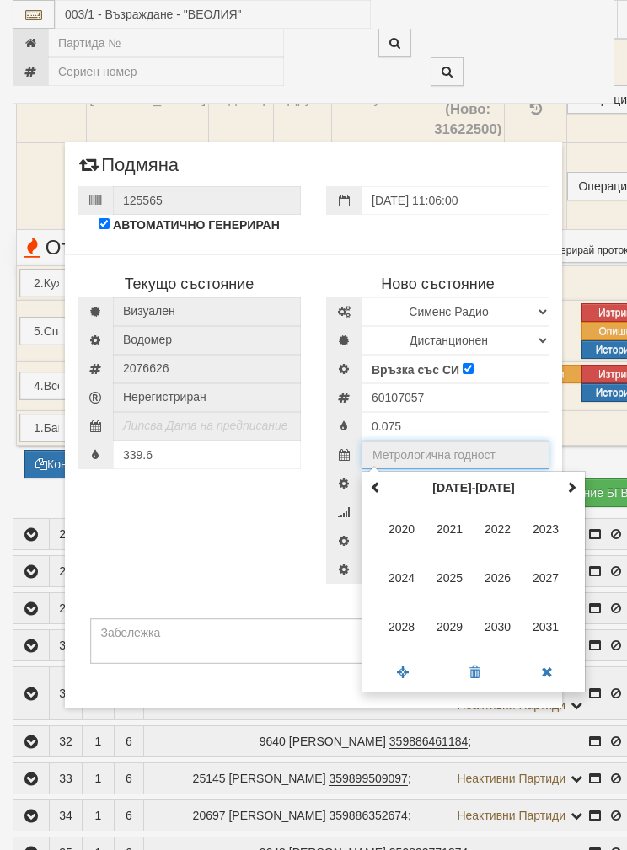
click at [573, 481] on span at bounding box center [571, 487] width 12 height 12
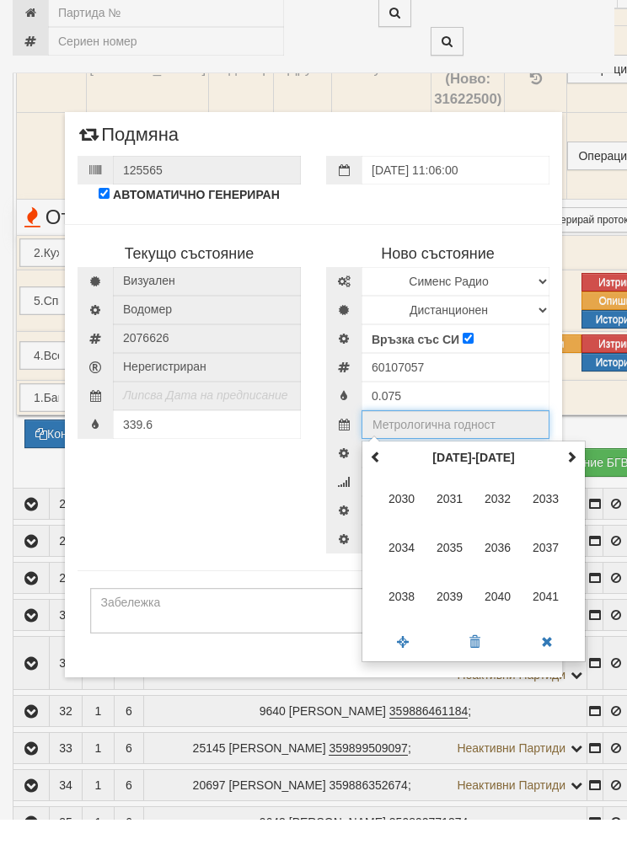
click at [454, 555] on span "2035" at bounding box center [450, 578] width 46 height 46
type input "2035"
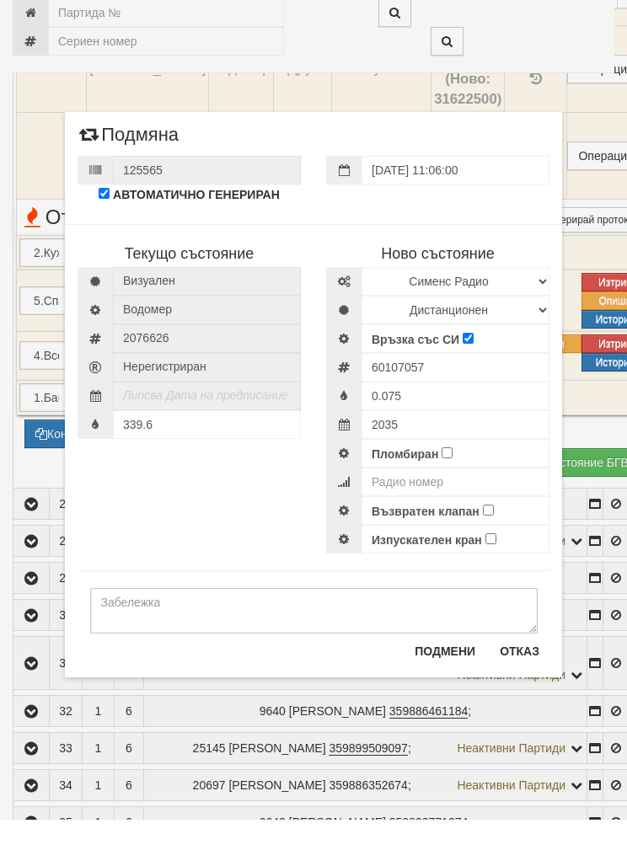
scroll to position [1689, 0]
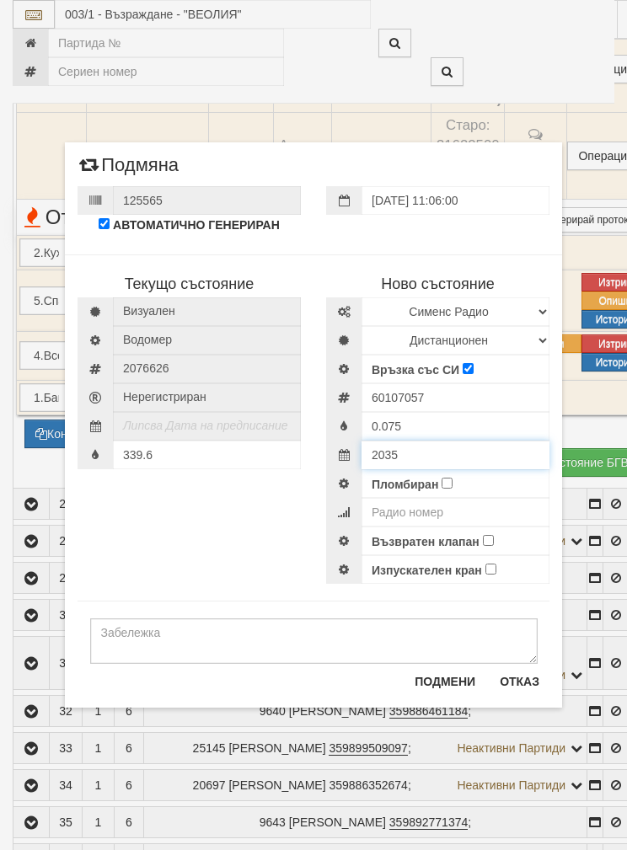
click at [458, 445] on div "2035" at bounding box center [437, 455] width 223 height 29
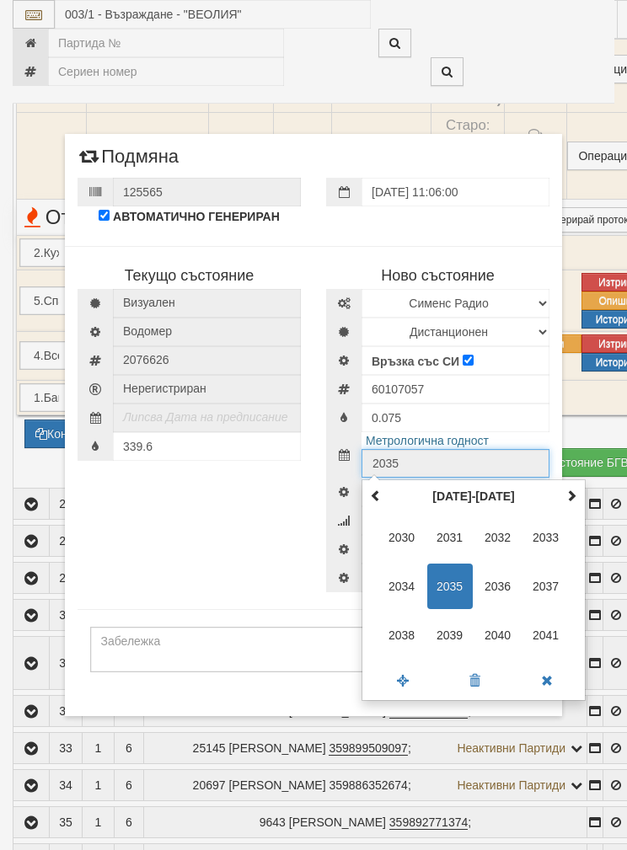
click at [451, 579] on span "2035" at bounding box center [450, 587] width 46 height 46
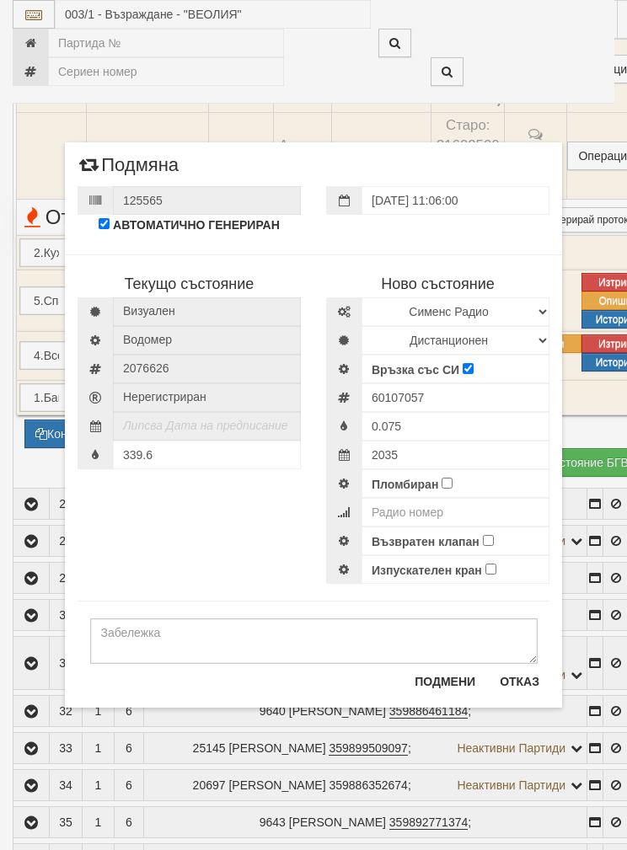
click at [445, 478] on input "Пломбиран" at bounding box center [447, 483] width 11 height 11
checkbox input "true"
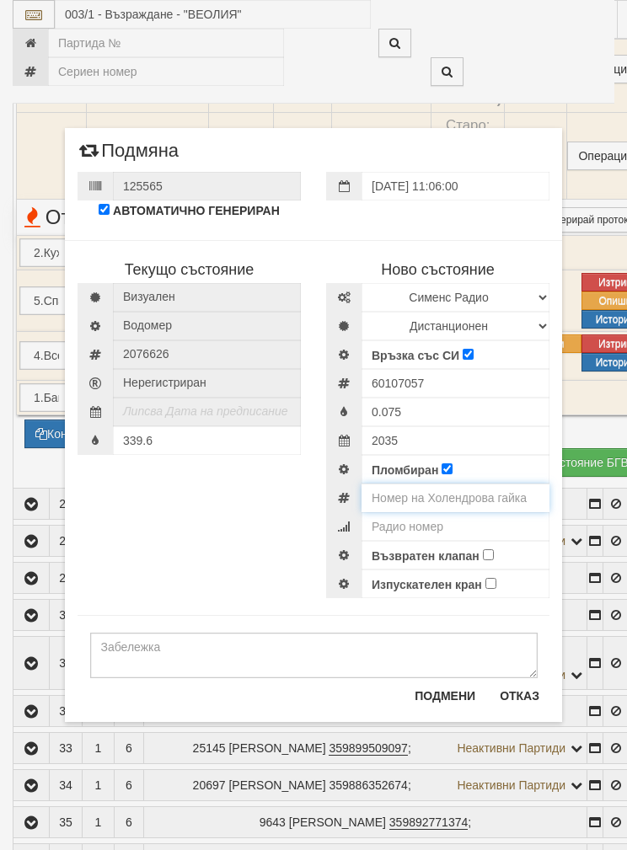
click at [436, 490] on input "number" at bounding box center [455, 498] width 188 height 29
type input "0001055"
click at [415, 380] on input "60107057" at bounding box center [455, 383] width 188 height 29
click at [399, 375] on input "60107057" at bounding box center [455, 383] width 188 height 29
click at [399, 374] on input "60107057" at bounding box center [455, 383] width 188 height 29
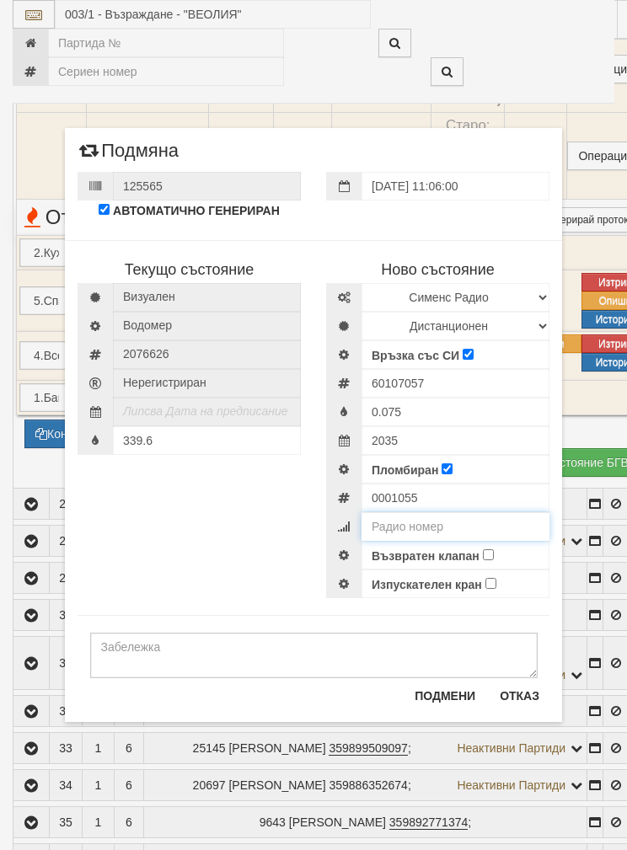
click at [419, 523] on input "number" at bounding box center [455, 526] width 188 height 29
paste input "60107057"
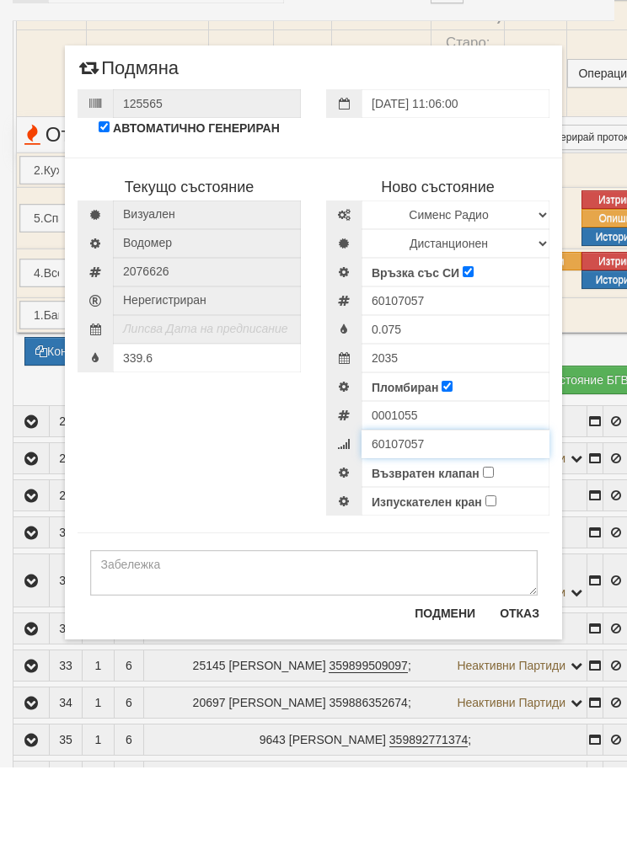
type input "60107057"
click at [494, 549] on input "Възвратен клапан" at bounding box center [488, 554] width 11 height 11
checkbox input "true"
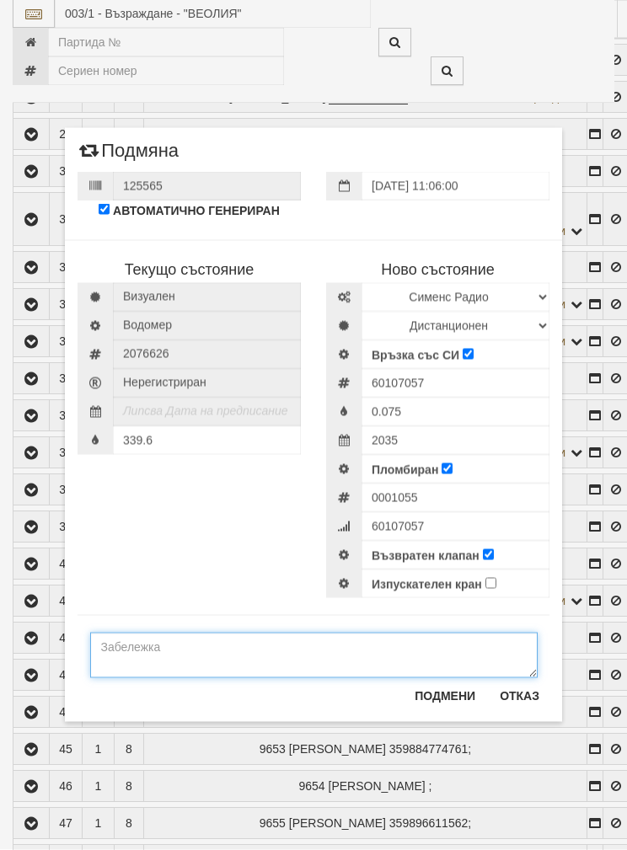
click at [143, 665] on textarea at bounding box center [313, 656] width 447 height 46
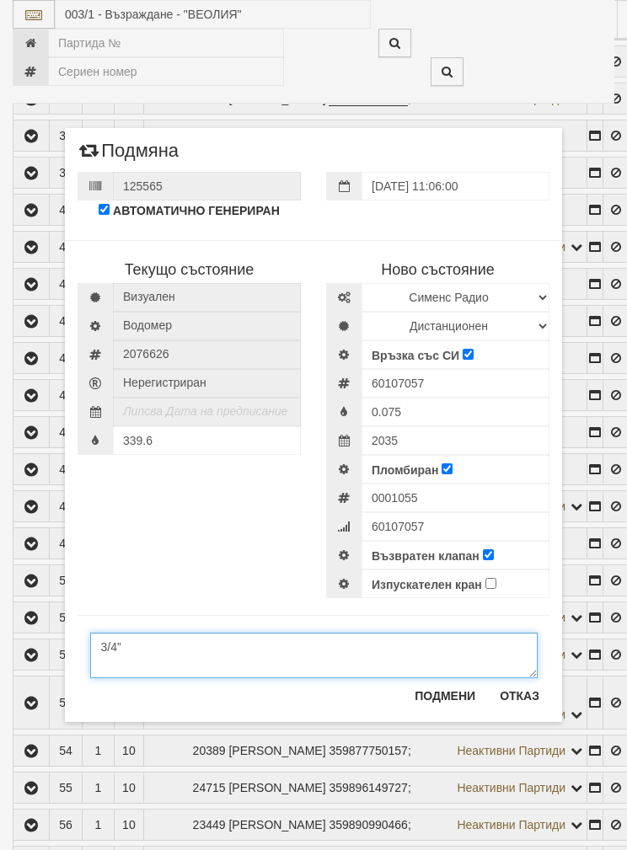
scroll to position [2555, 0]
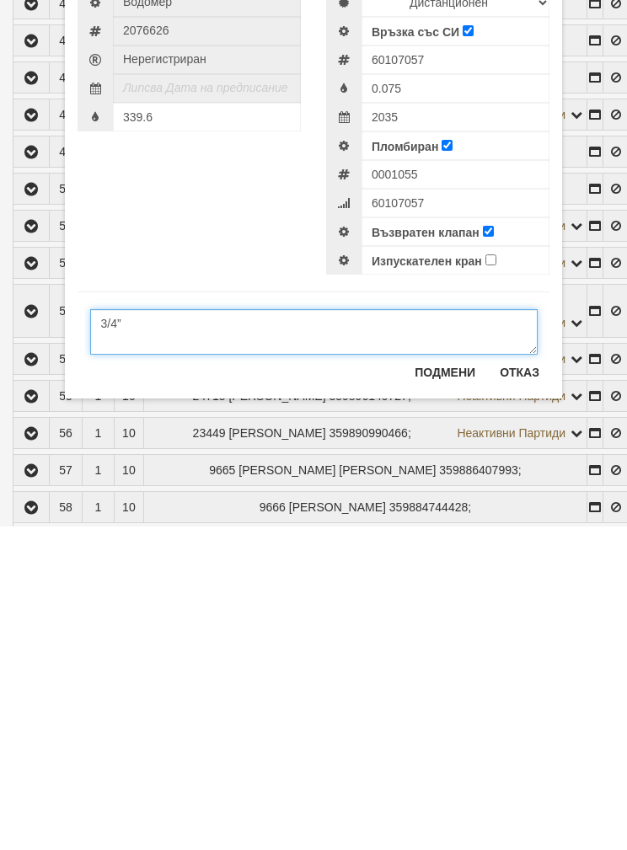
type textarea "3/4”"
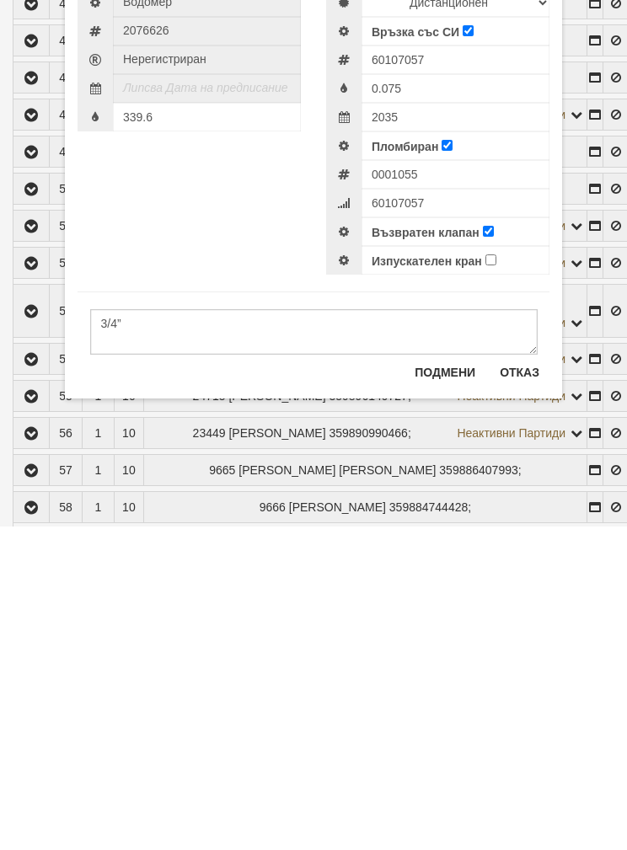
click at [445, 683] on button "Подмени" at bounding box center [444, 696] width 81 height 27
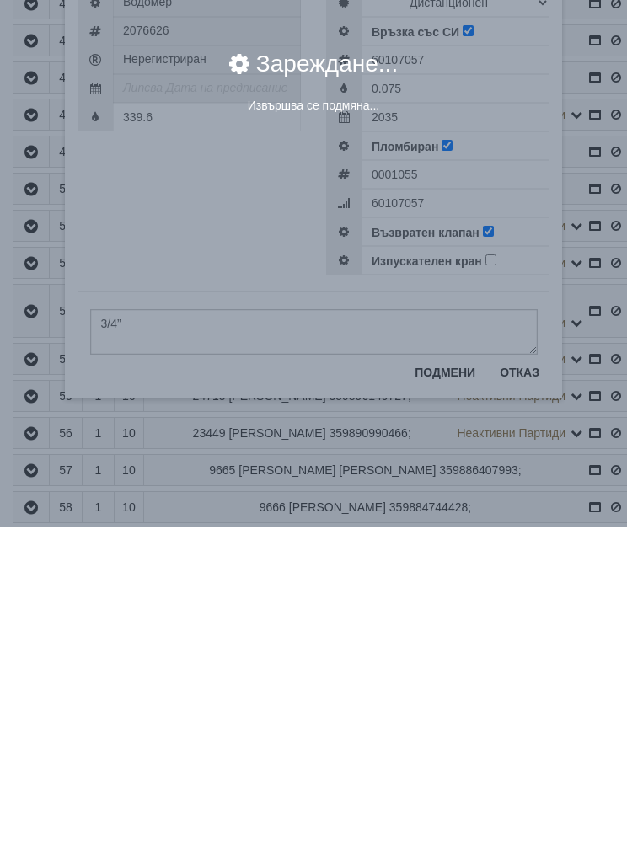
scroll to position [2879, 0]
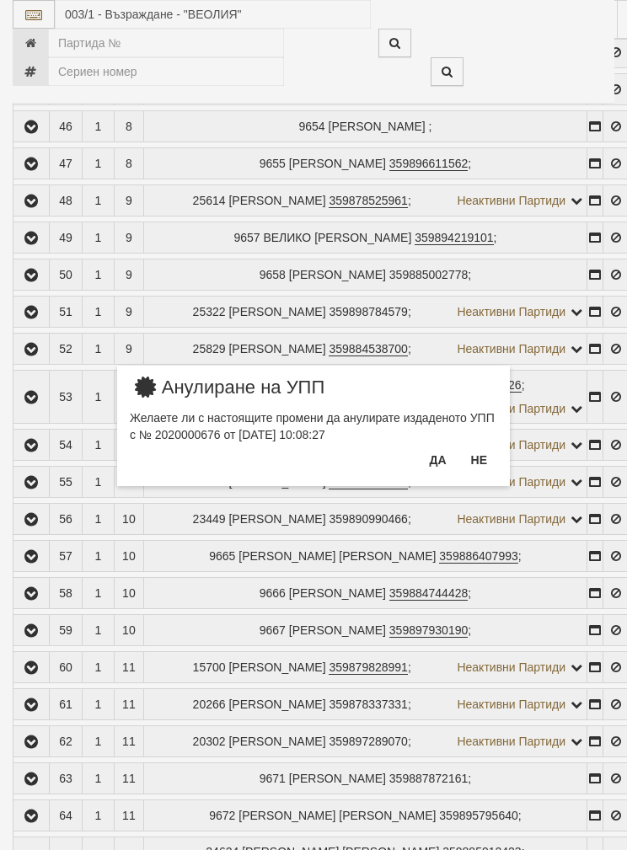
click at [435, 460] on button "Да" at bounding box center [437, 460] width 37 height 27
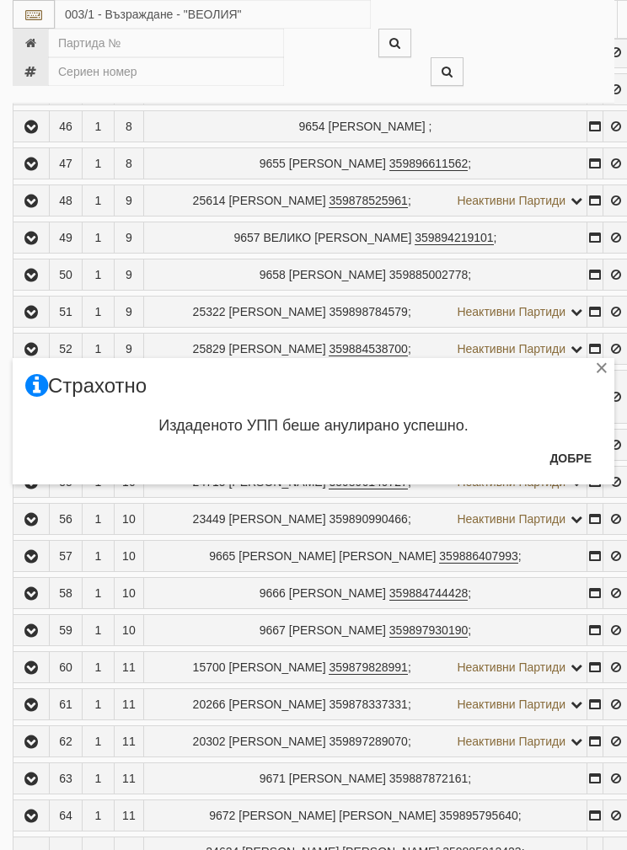
click at [570, 458] on button "Добре" at bounding box center [570, 458] width 62 height 27
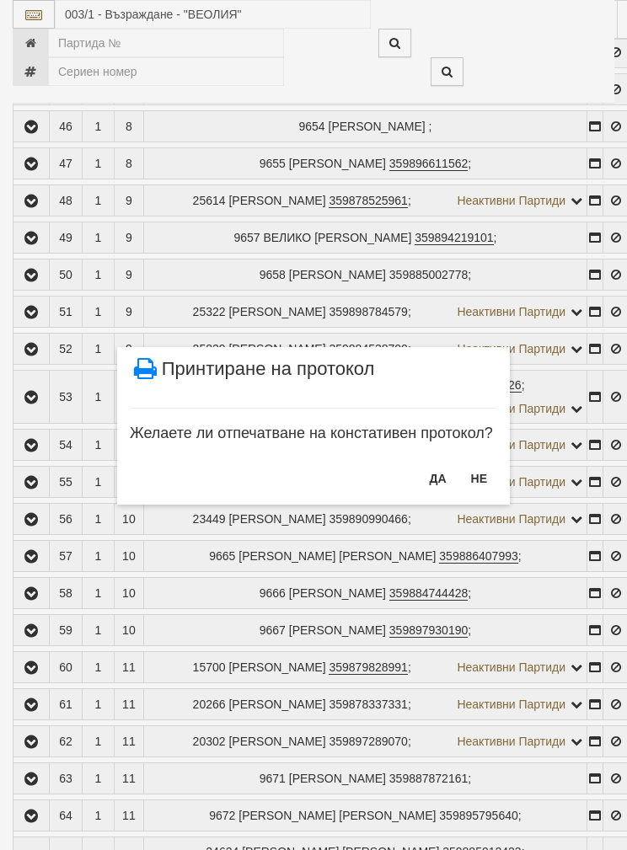
click at [476, 479] on button "НЕ" at bounding box center [479, 478] width 36 height 27
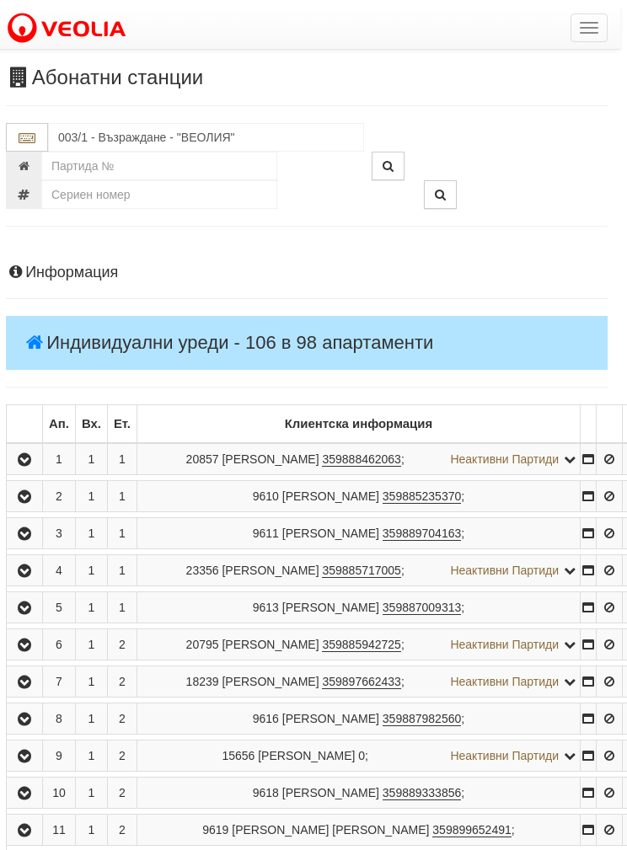
scroll to position [0, 8]
